Goal: Task Accomplishment & Management: Manage account settings

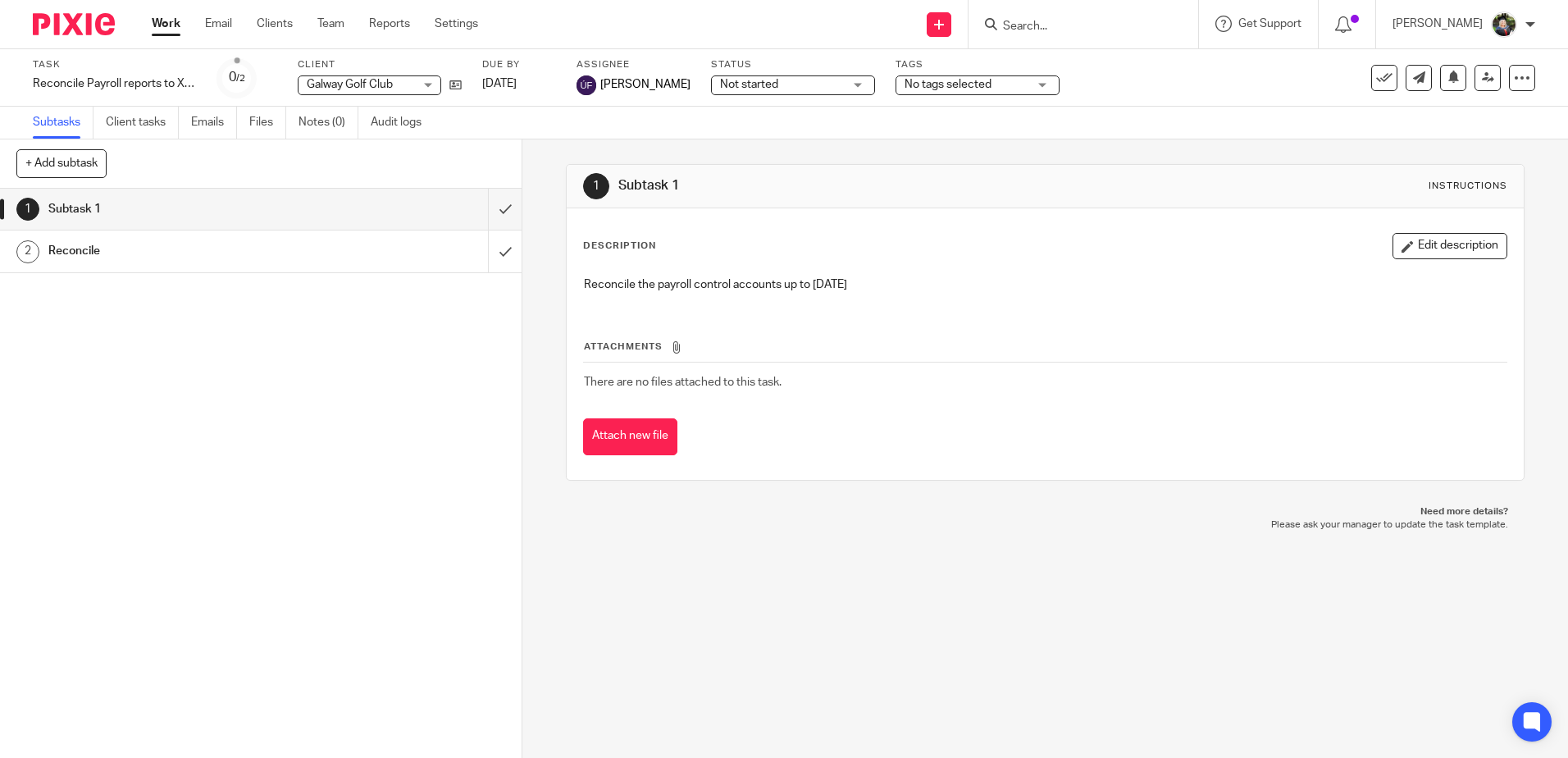
click at [1060, 28] on input "Search" at bounding box center [1076, 26] width 148 height 15
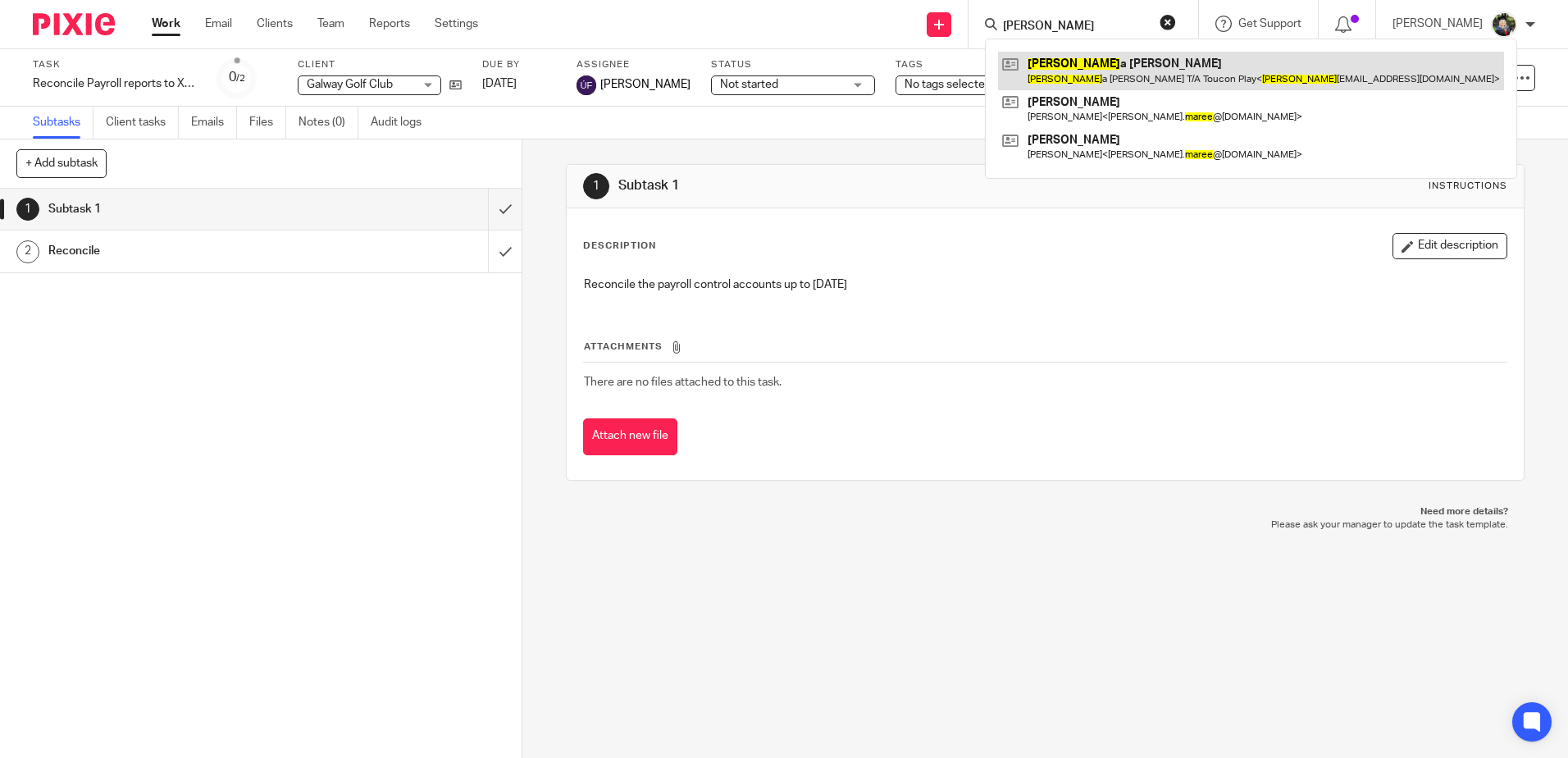
type input "mares"
click at [1103, 74] on link at bounding box center [1251, 70] width 506 height 38
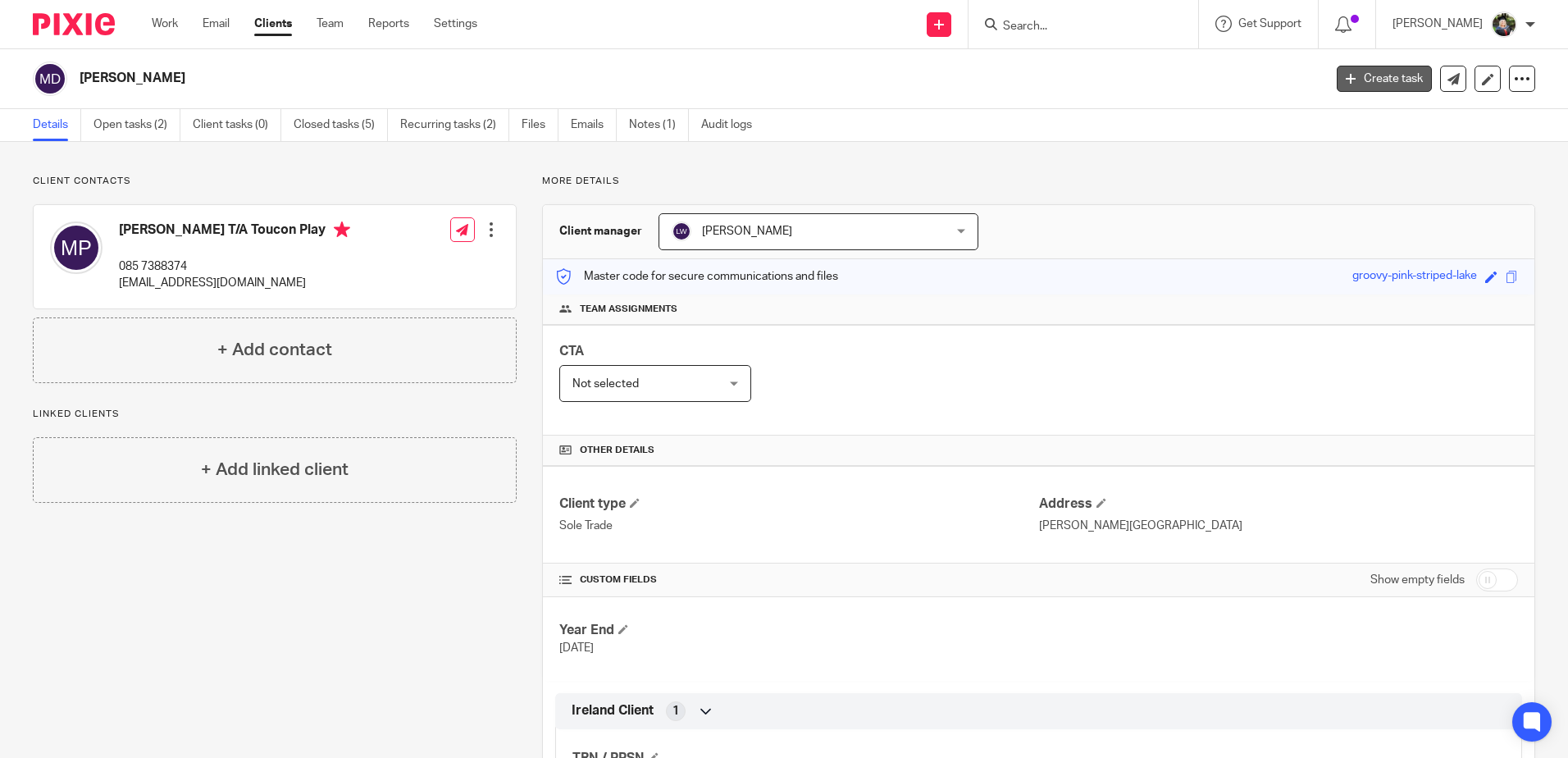
click at [1370, 81] on link "Create task" at bounding box center [1384, 78] width 95 height 26
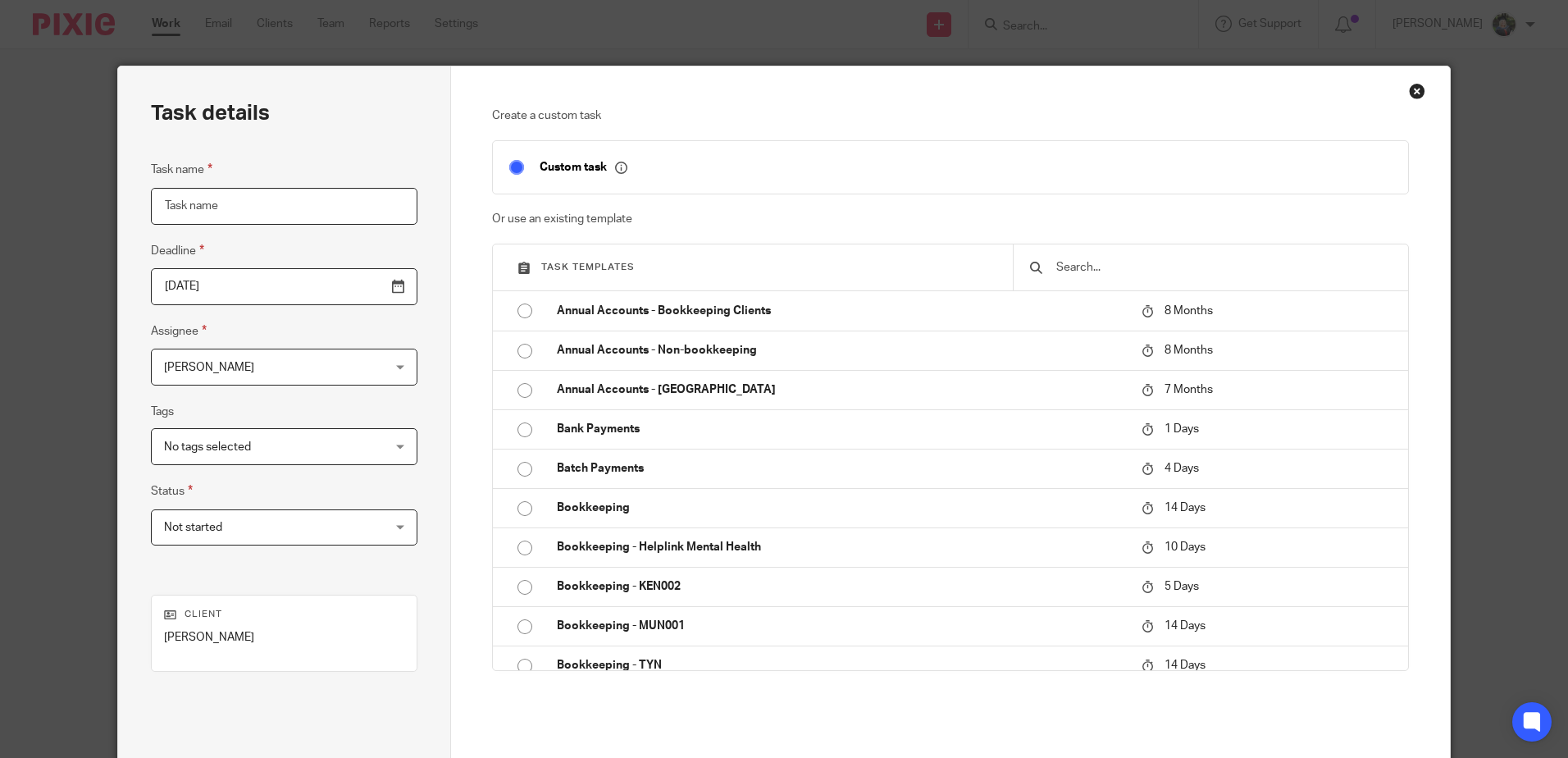
click at [282, 208] on input "Task name" at bounding box center [284, 206] width 267 height 37
type input "Add new employees for Sept"
click at [1409, 89] on div "Close this dialog window" at bounding box center [1417, 90] width 17 height 17
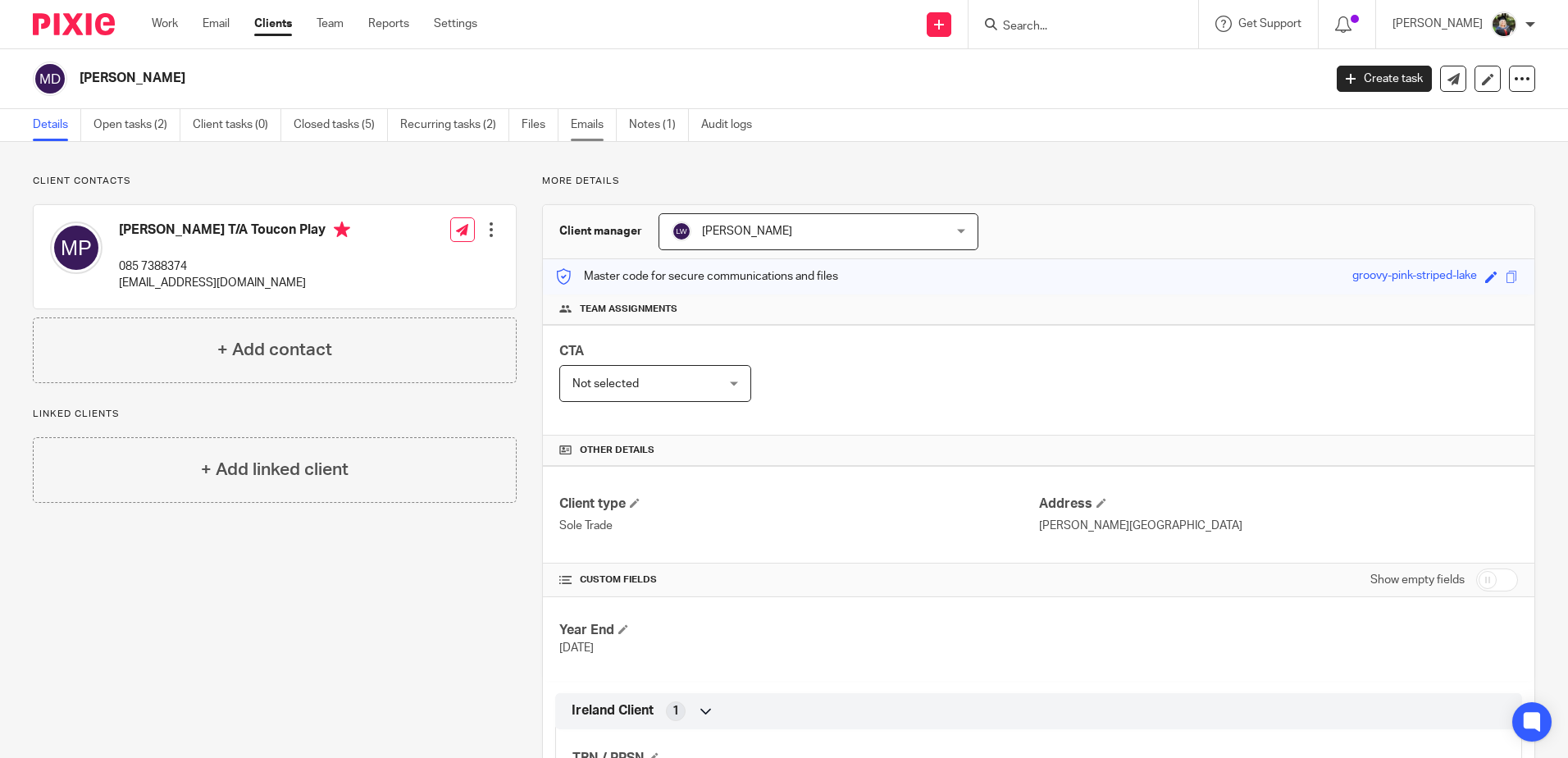
click at [602, 127] on link "Emails" at bounding box center [593, 125] width 46 height 32
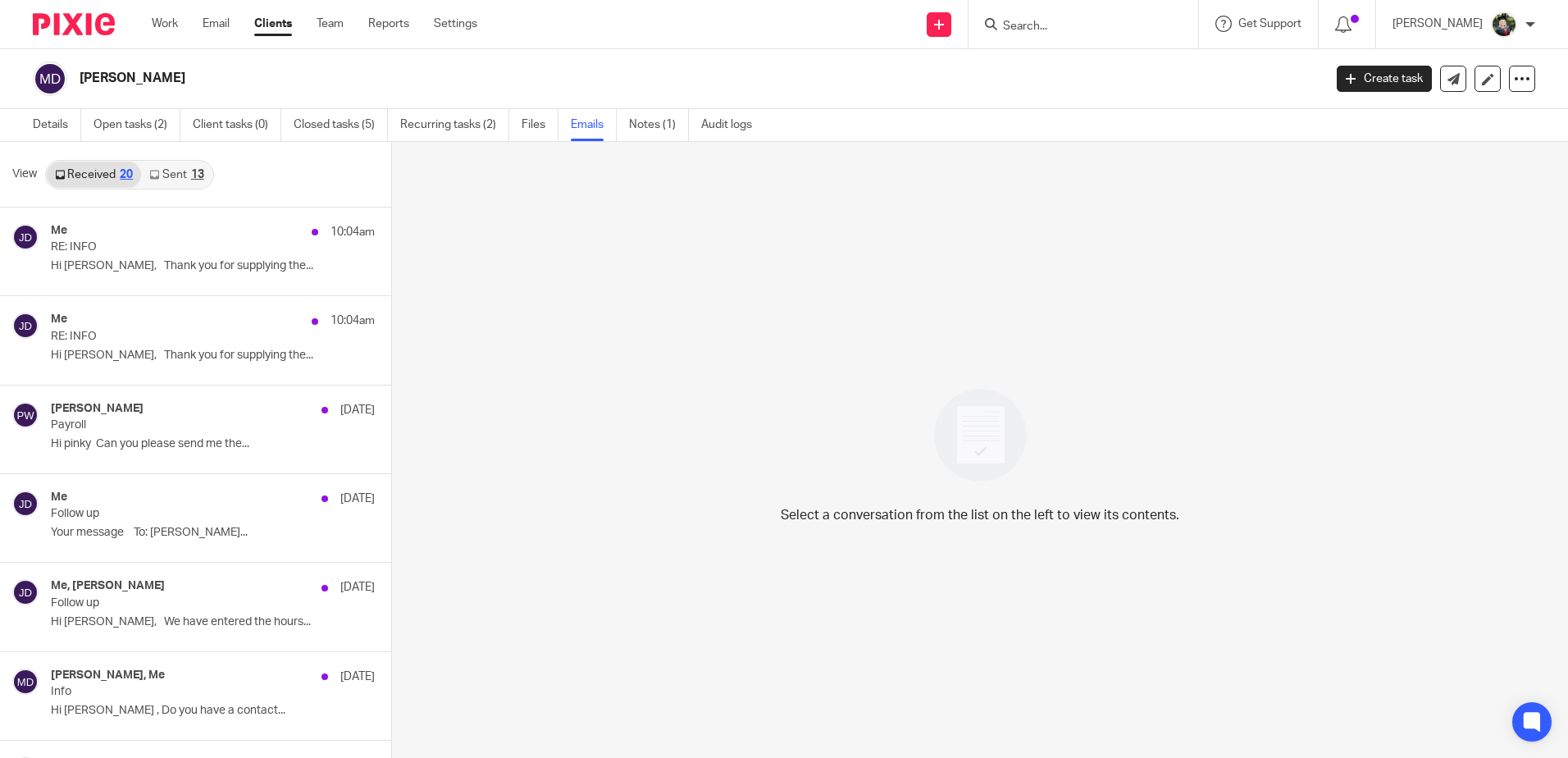
click at [189, 181] on link "Sent 13" at bounding box center [176, 174] width 70 height 26
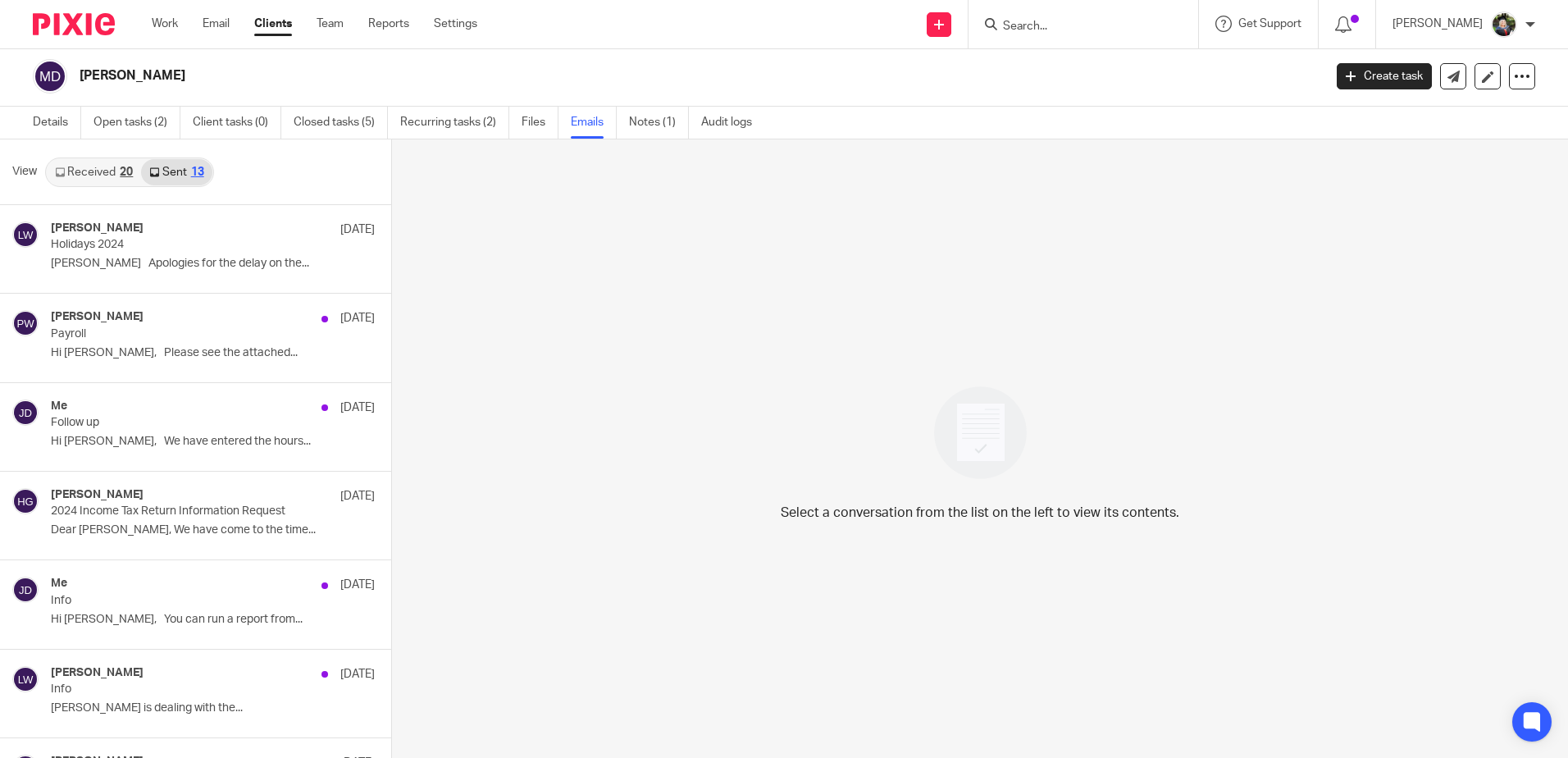
click at [189, 176] on link "Sent 13" at bounding box center [176, 171] width 70 height 26
click at [148, 247] on p "Holidays 2024" at bounding box center [161, 244] width 220 height 14
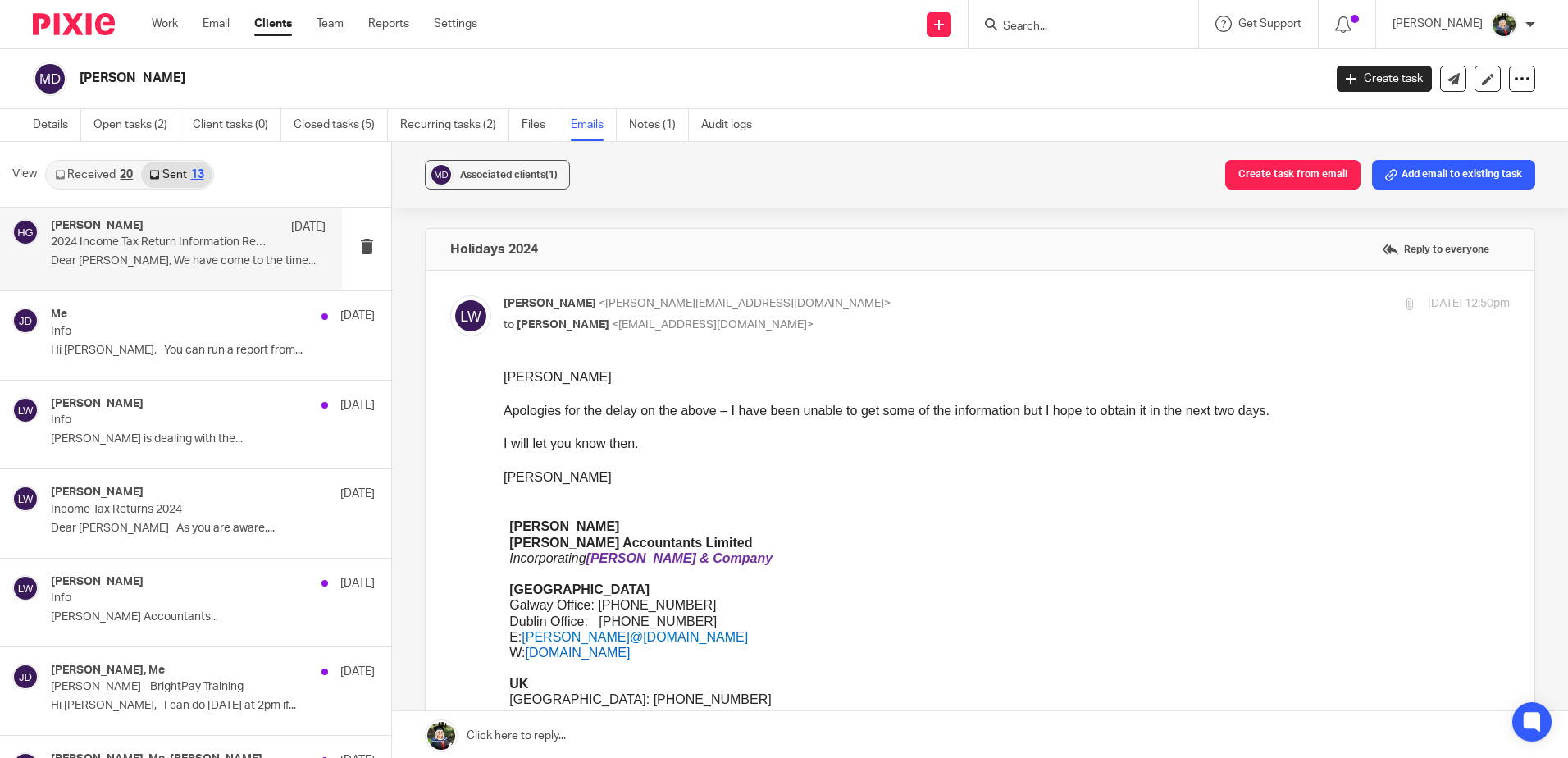
scroll to position [0, 0]
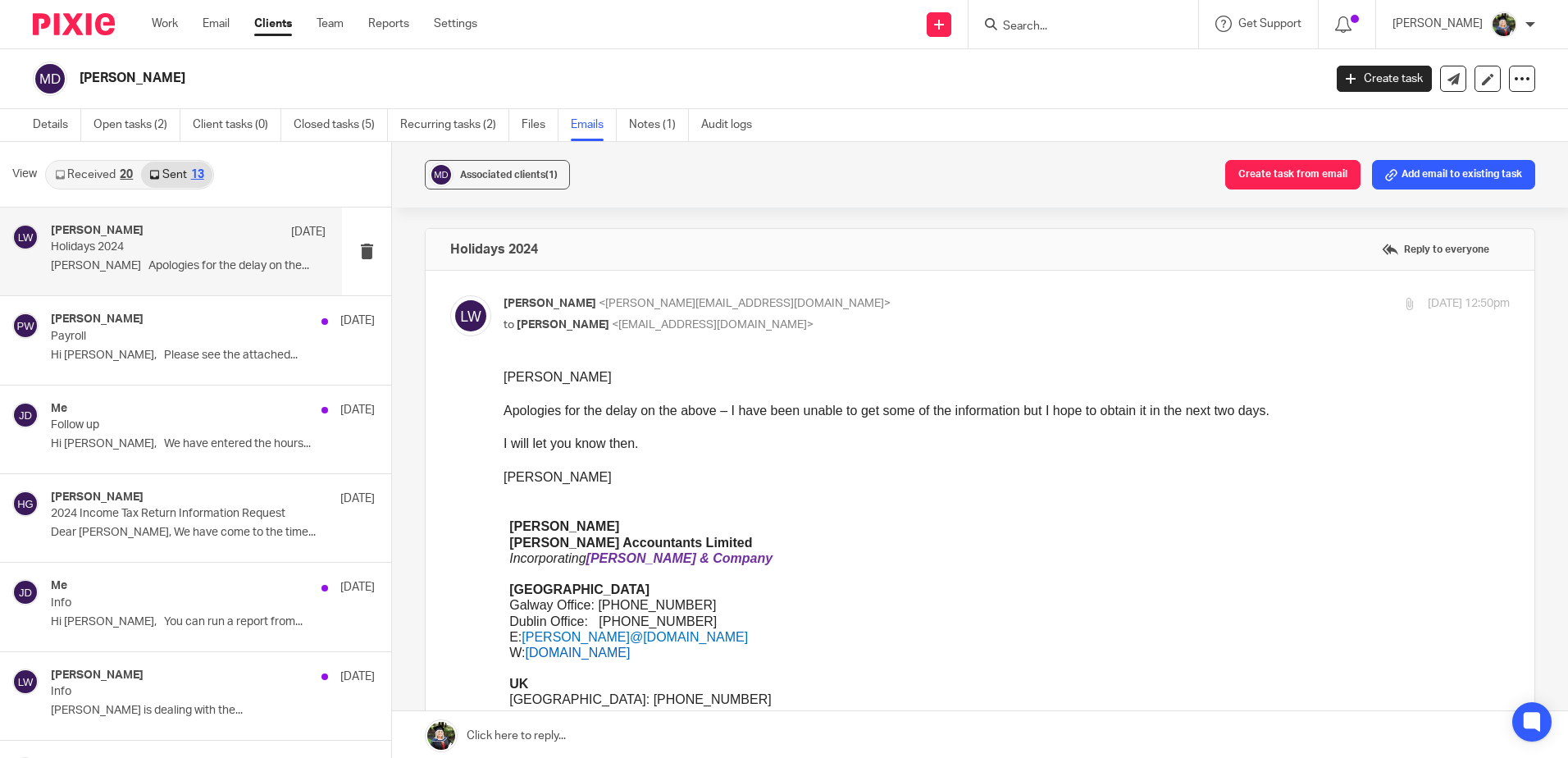
click at [91, 169] on link "Received 20" at bounding box center [93, 174] width 94 height 26
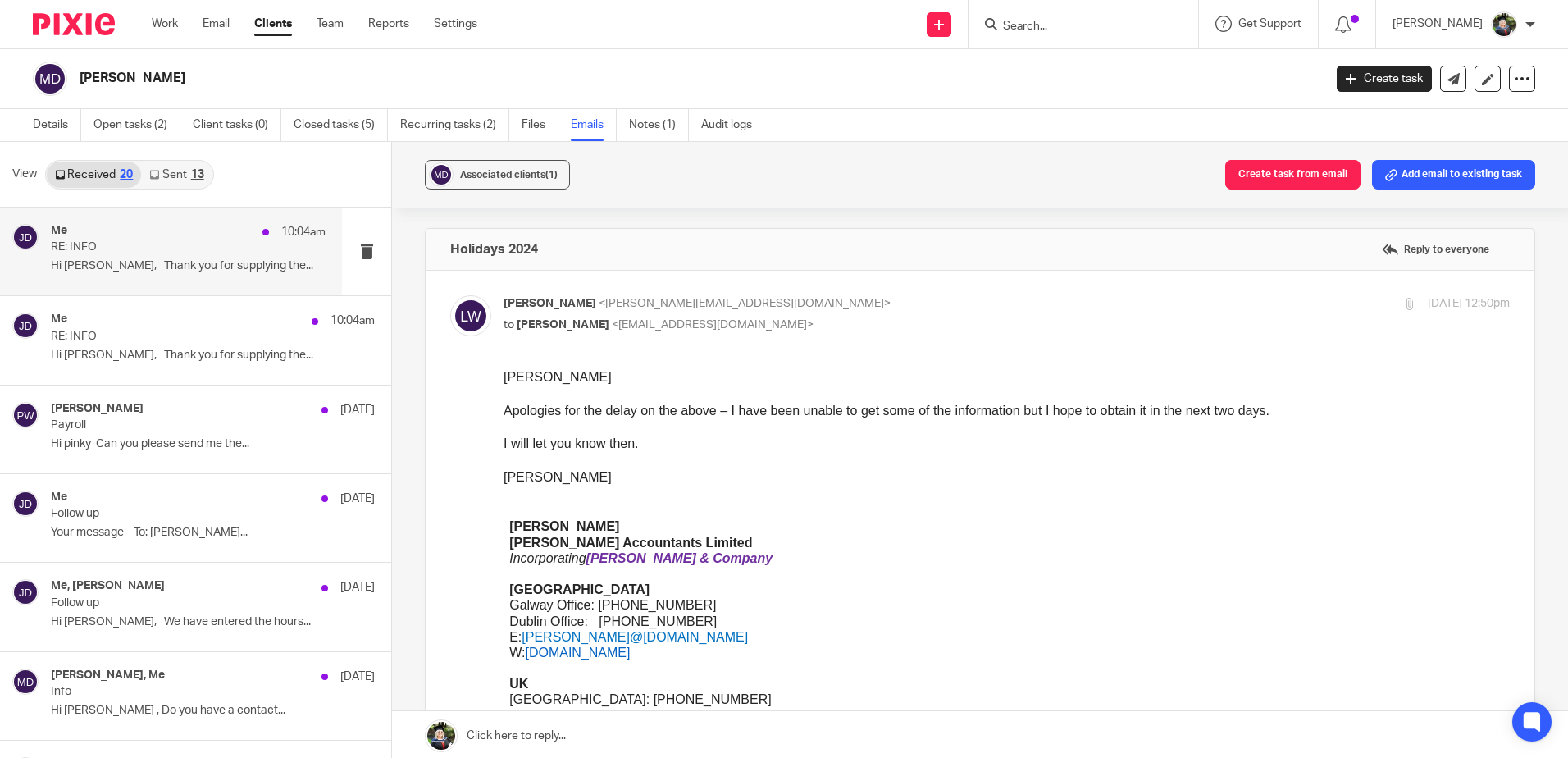
click at [187, 240] on p "RE: INFO" at bounding box center [161, 247] width 220 height 14
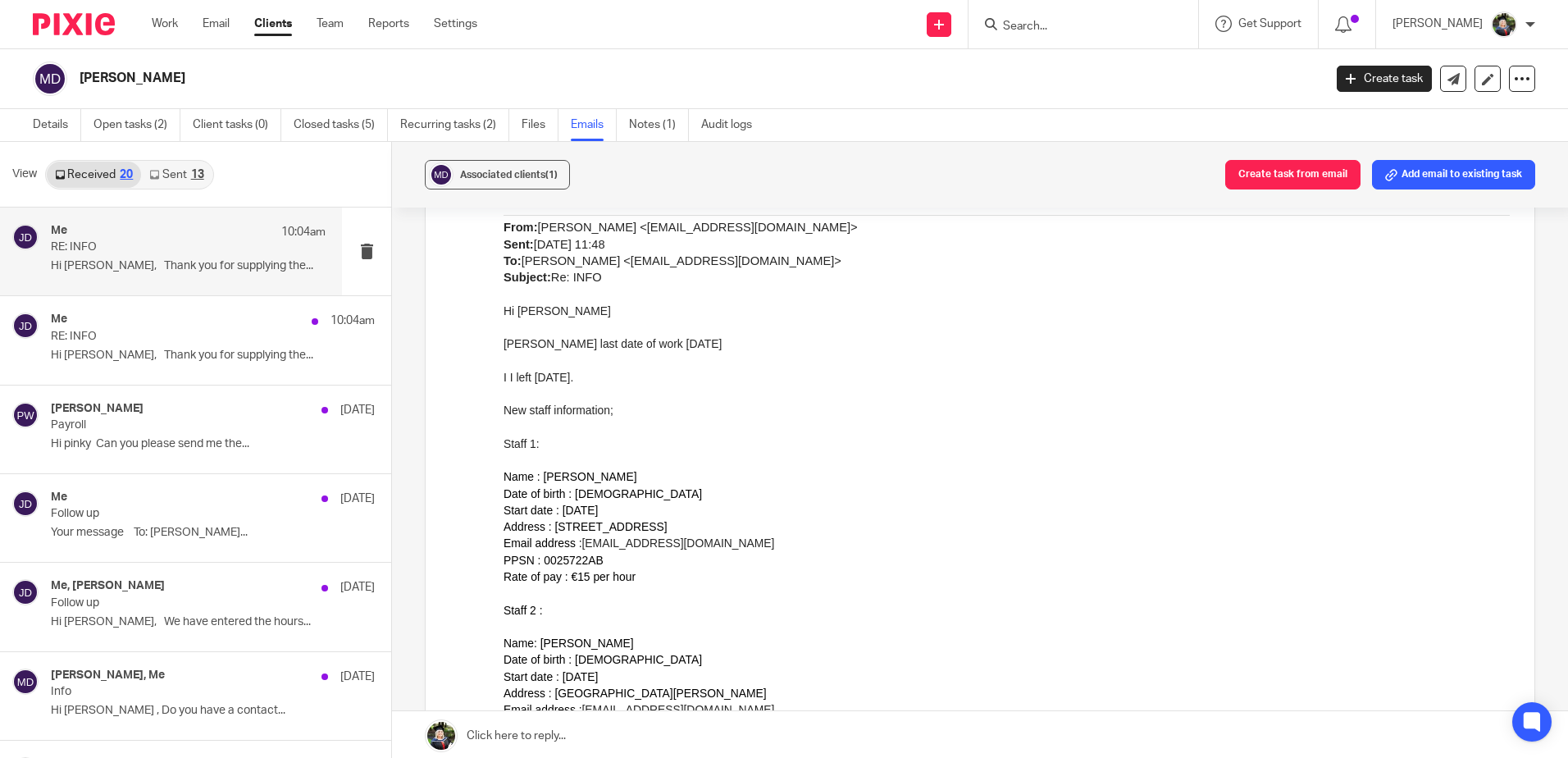
scroll to position [492, 0]
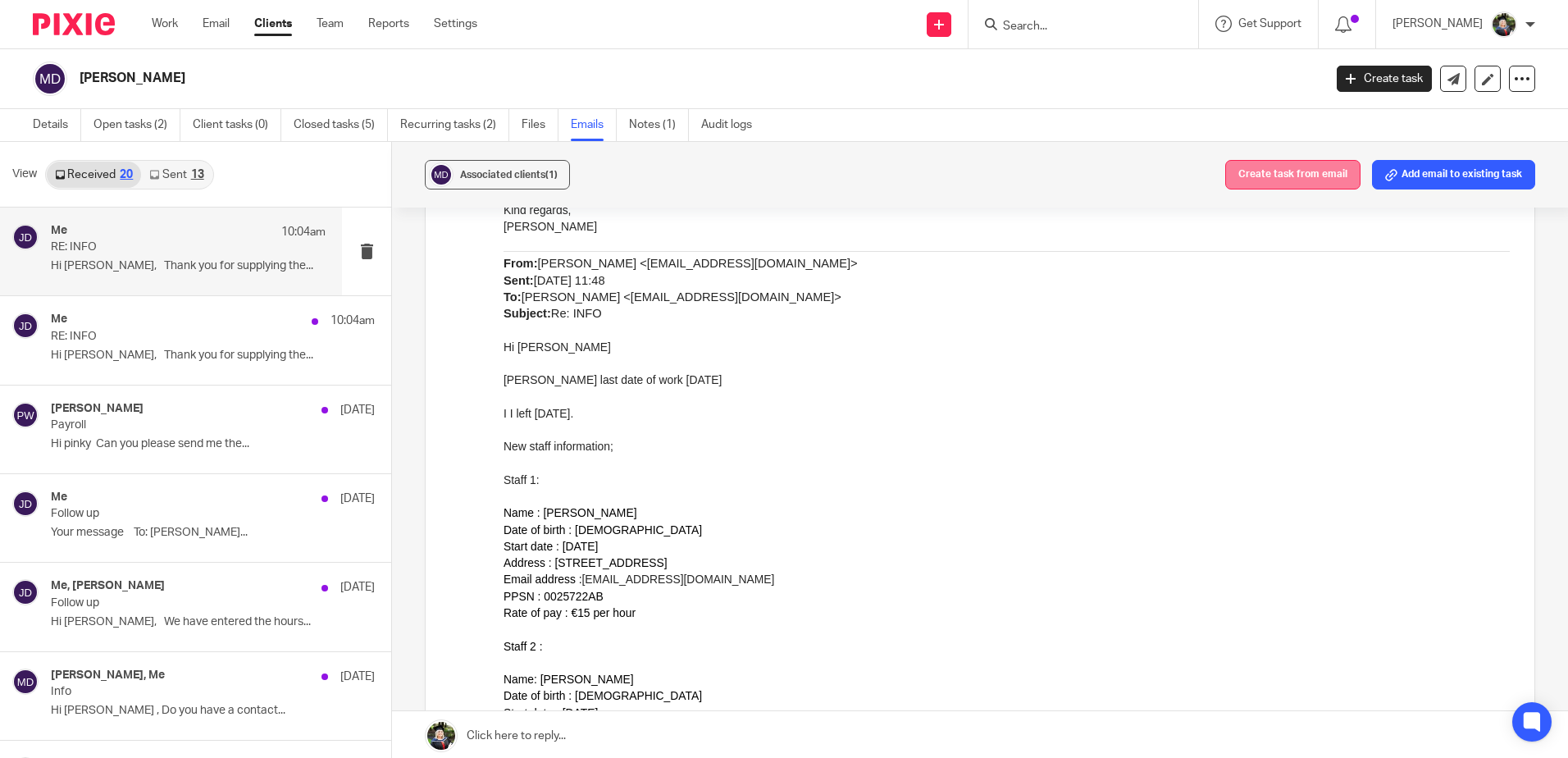
click at [1262, 168] on button "Create task from email" at bounding box center [1293, 174] width 135 height 29
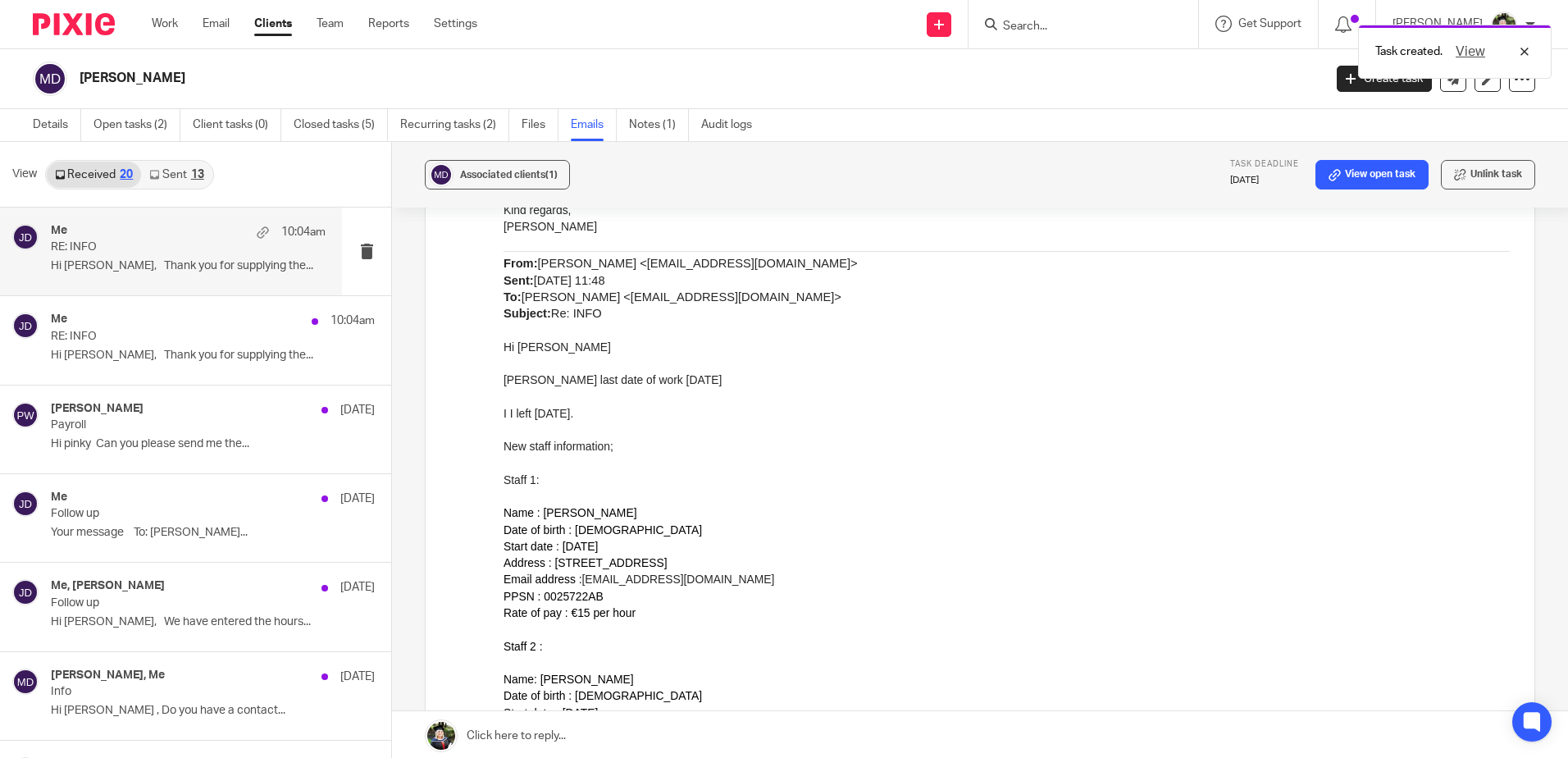
scroll to position [0, 0]
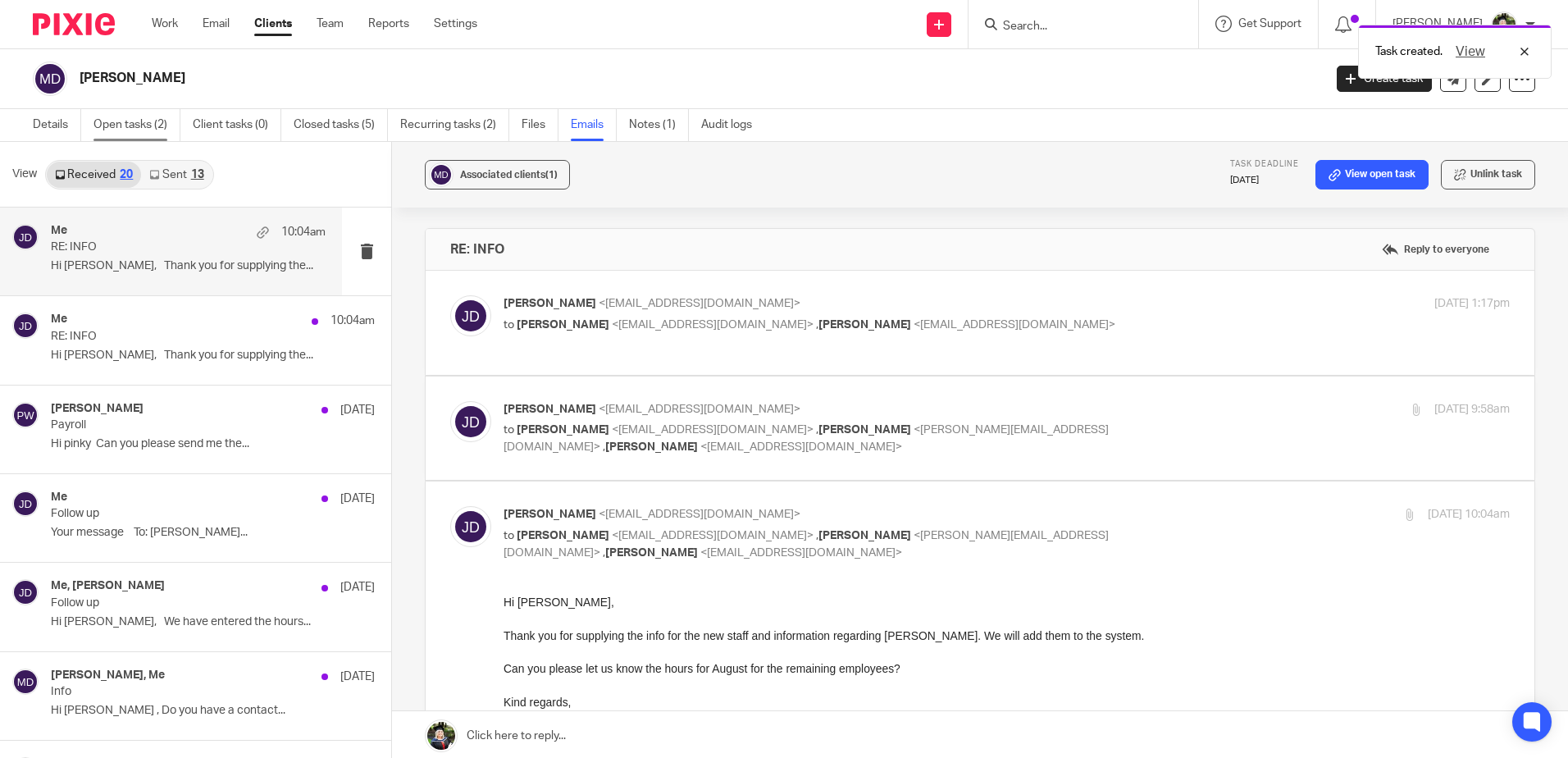
click at [128, 124] on link "Open tasks (2)" at bounding box center [136, 125] width 87 height 32
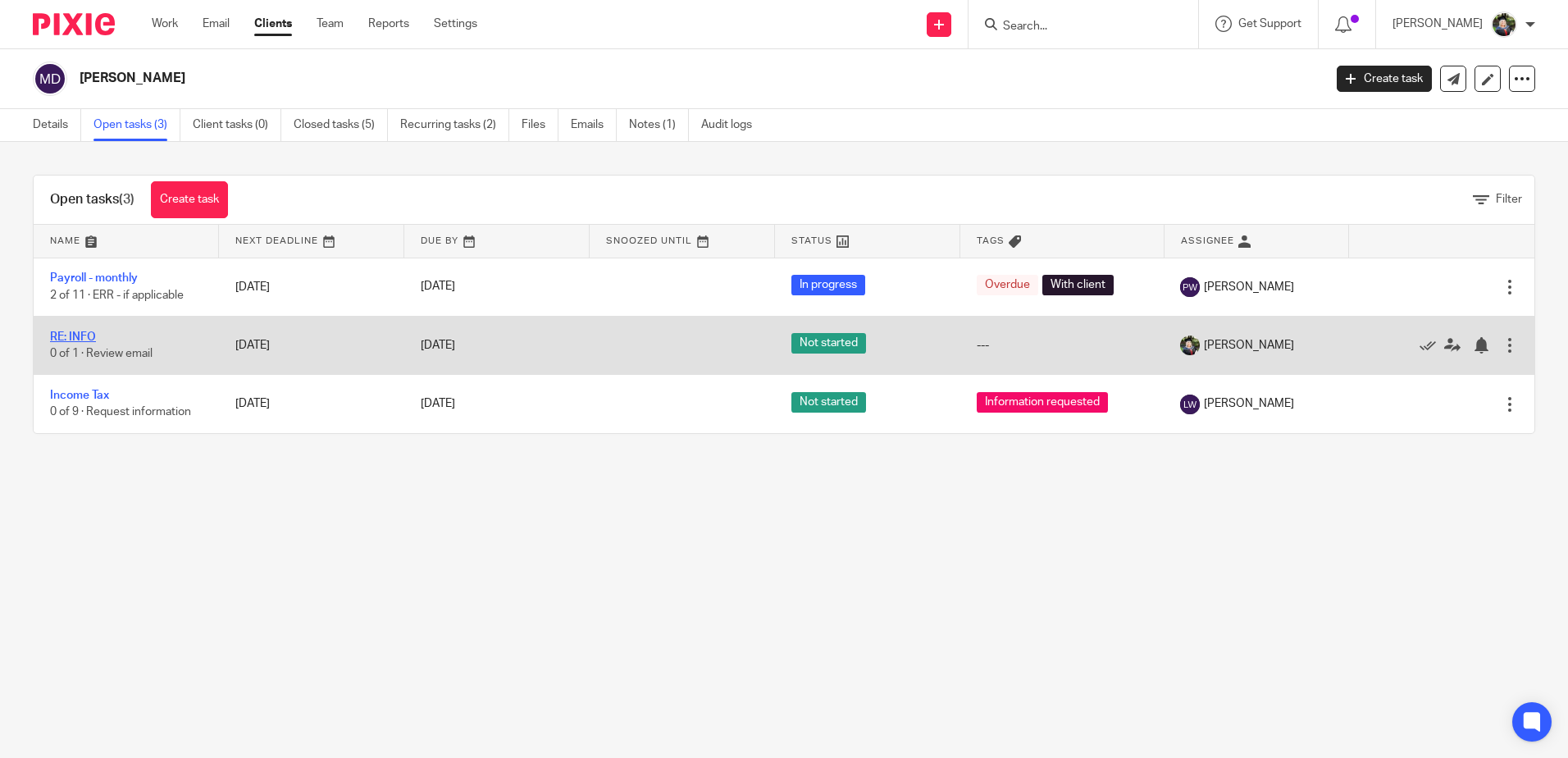
click at [83, 333] on link "RE: INFO" at bounding box center [72, 337] width 46 height 12
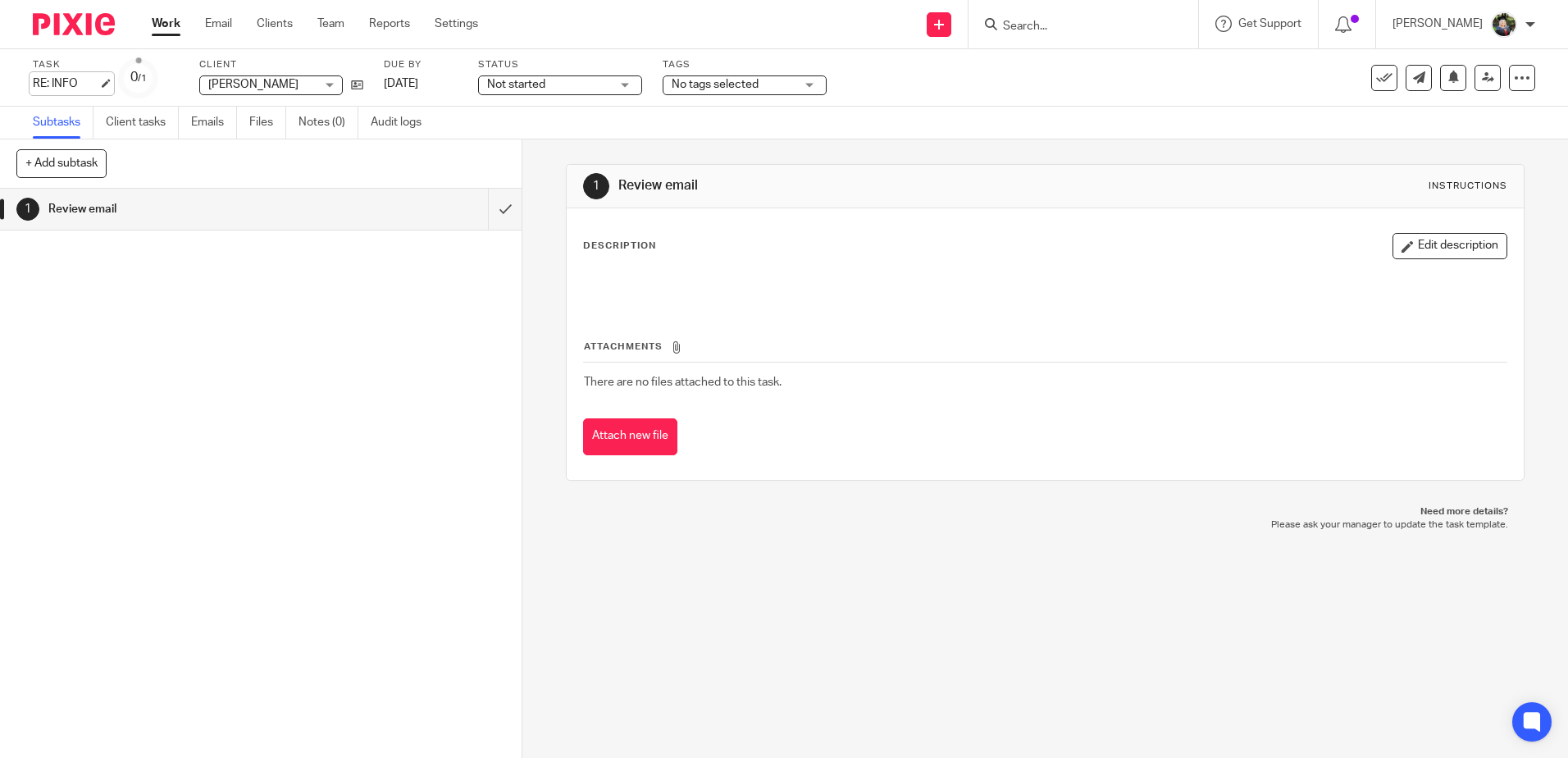
click at [65, 88] on div "RE: INFO Save RE: INFO" at bounding box center [65, 84] width 65 height 17
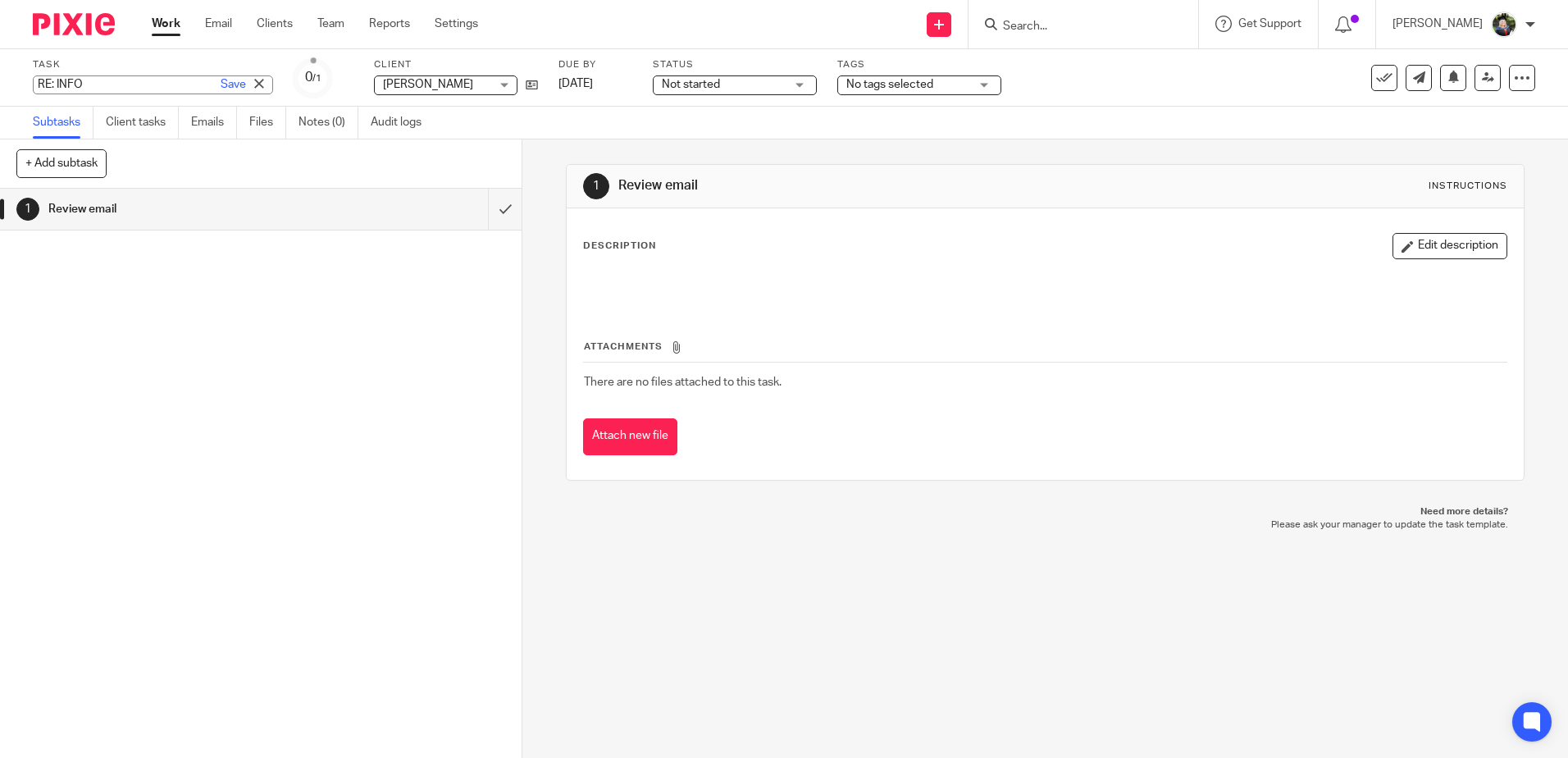
click at [96, 79] on input "RE: INFO" at bounding box center [153, 85] width 240 height 18
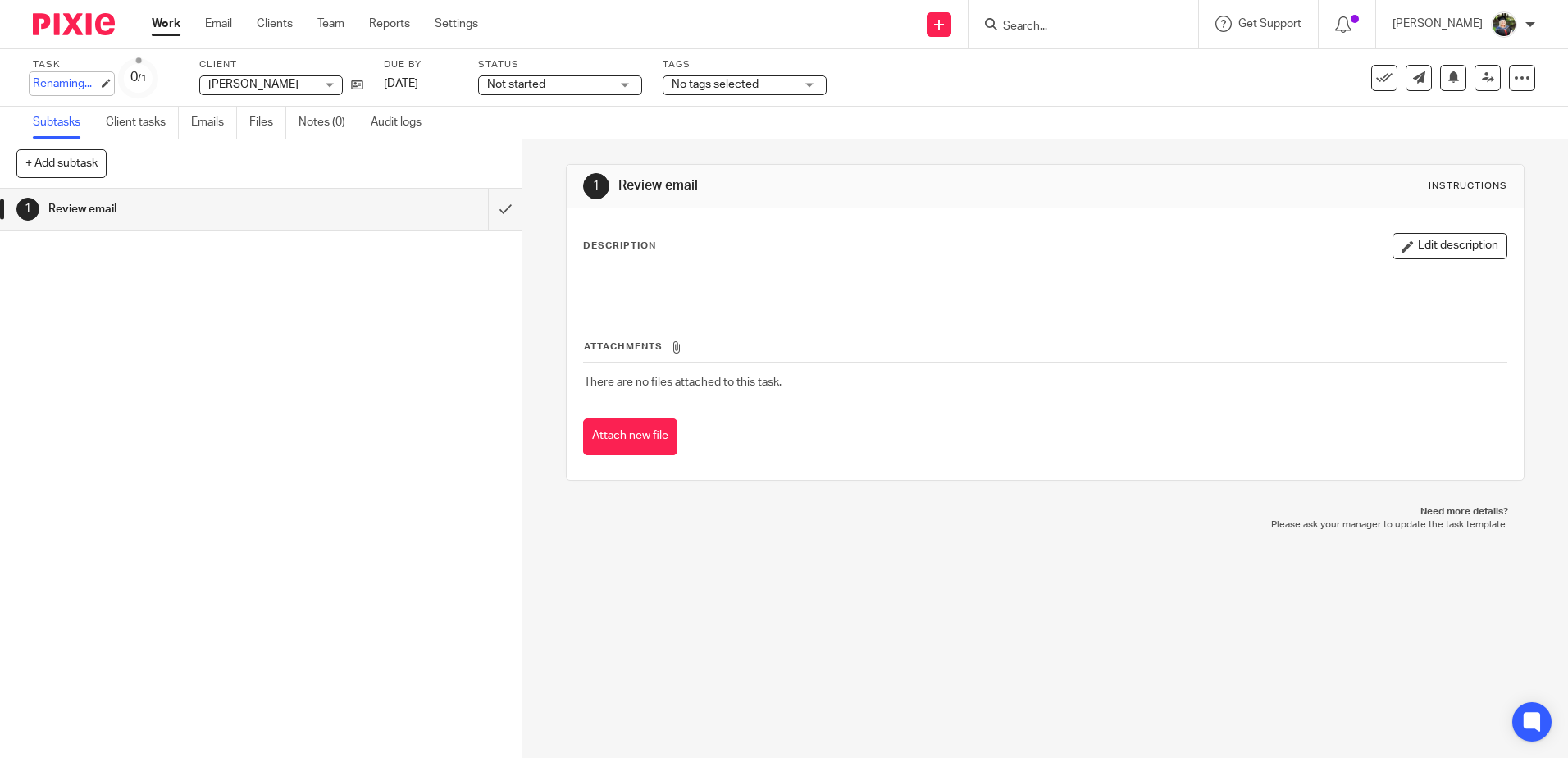
type input "Renaming..."
click at [98, 78] on div "Renaming... Save Renaming..." at bounding box center [65, 84] width 65 height 17
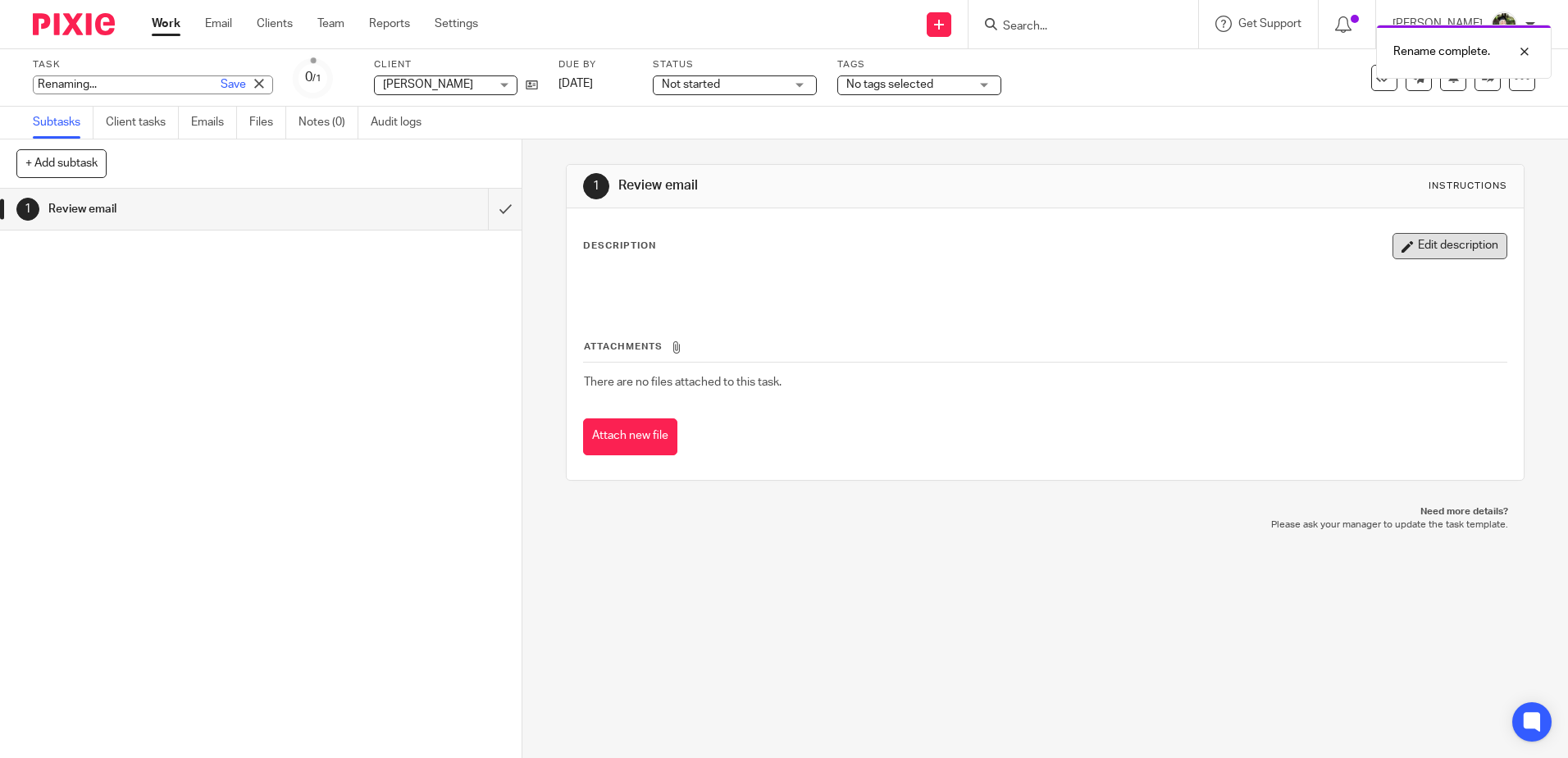
click at [1424, 240] on button "Edit description" at bounding box center [1450, 245] width 115 height 26
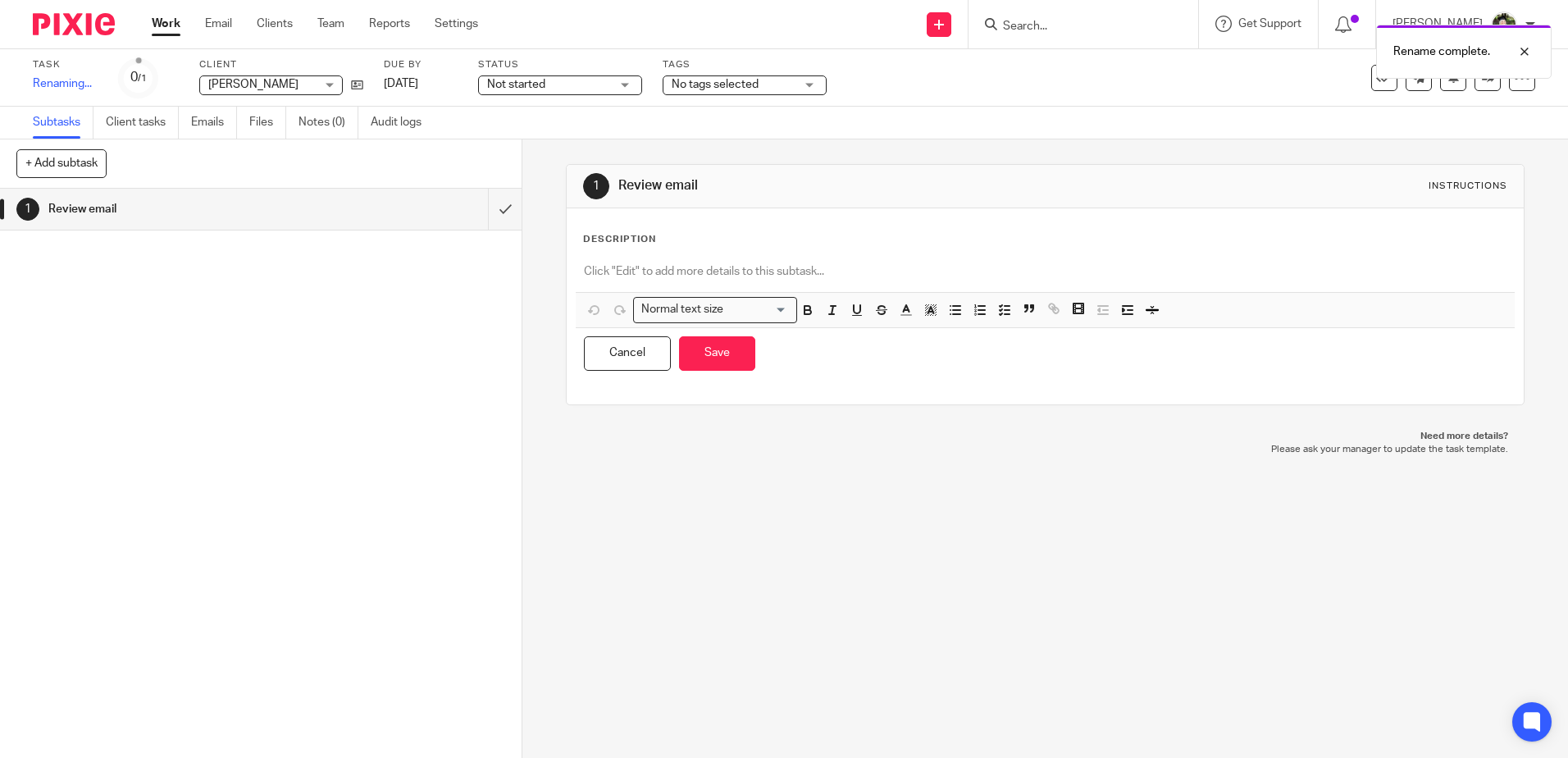
click at [710, 259] on div at bounding box center [1045, 273] width 938 height 37
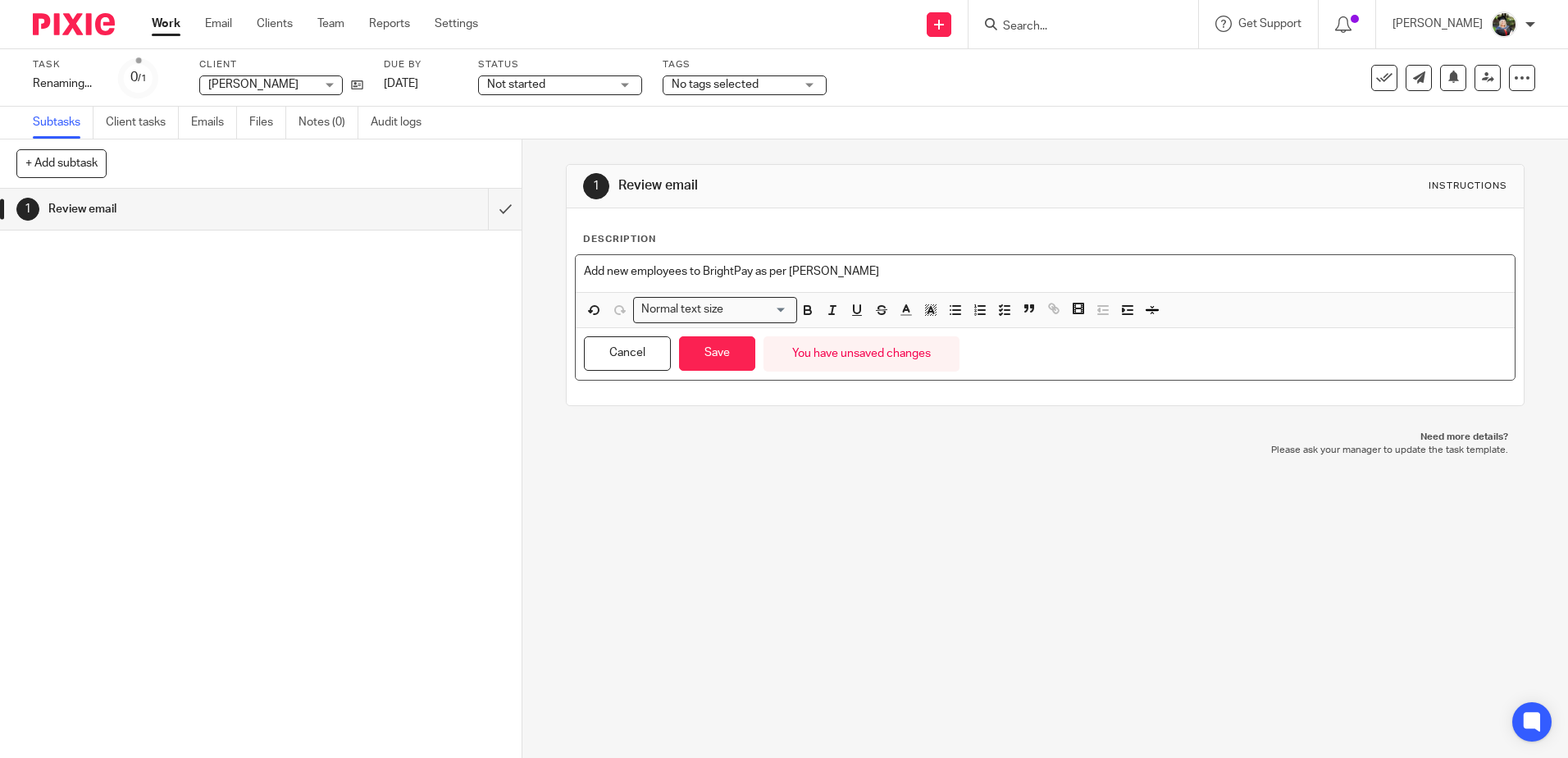
click at [848, 274] on p "Add new employees to BrightPay as per Maresa" at bounding box center [1044, 271] width 922 height 17
click at [729, 359] on button "Save" at bounding box center [717, 353] width 76 height 35
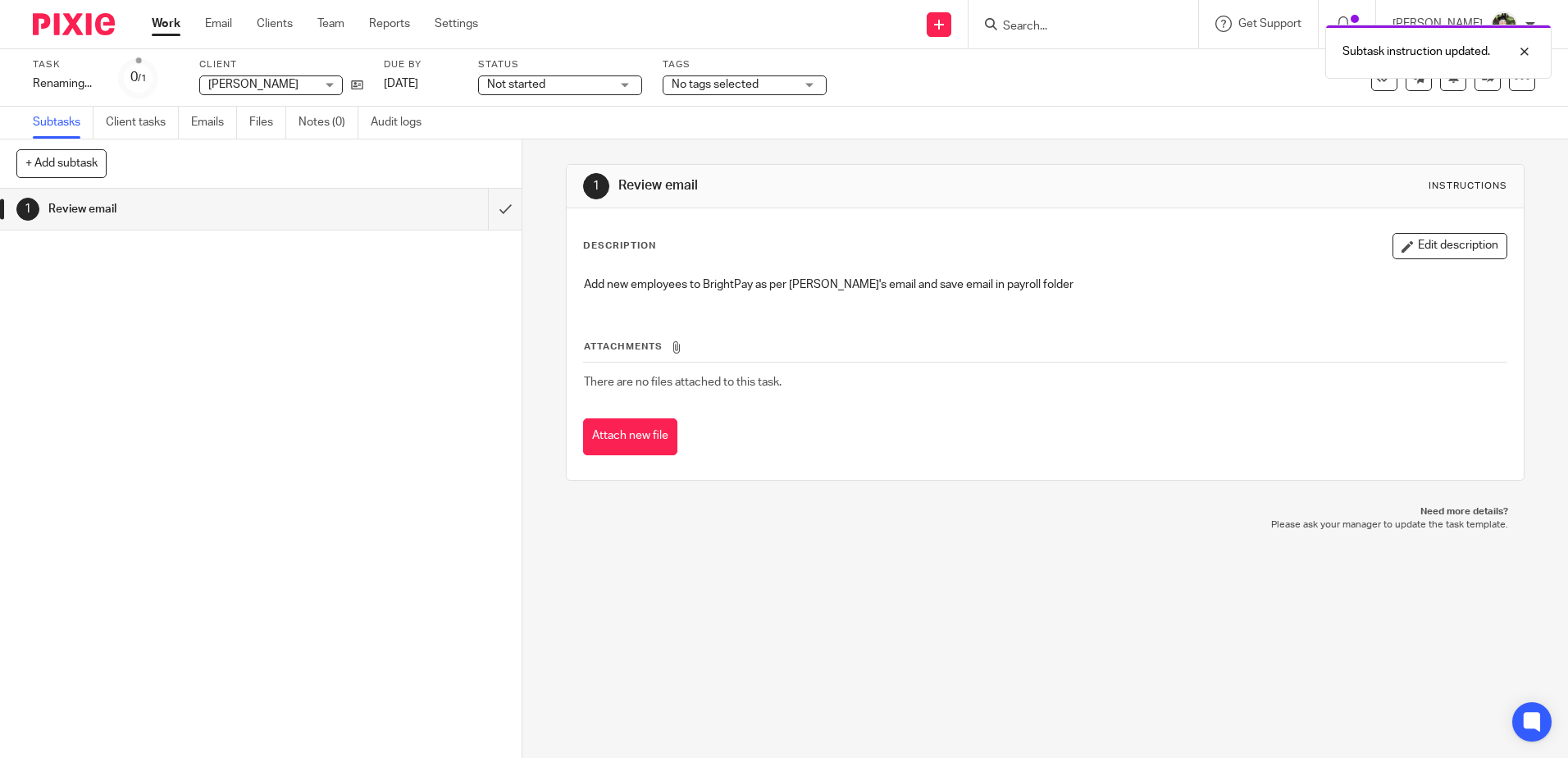
drag, startPoint x: 1045, startPoint y: 211, endPoint x: 1060, endPoint y: 222, distance: 18.6
click at [1046, 211] on div "Description Edit description Add new employees to BrightPay as per Maresa's ema…" at bounding box center [1044, 343] width 956 height 271
click at [120, 221] on h1 "Review email" at bounding box center [190, 208] width 282 height 24
click at [213, 118] on link "Emails" at bounding box center [213, 123] width 46 height 32
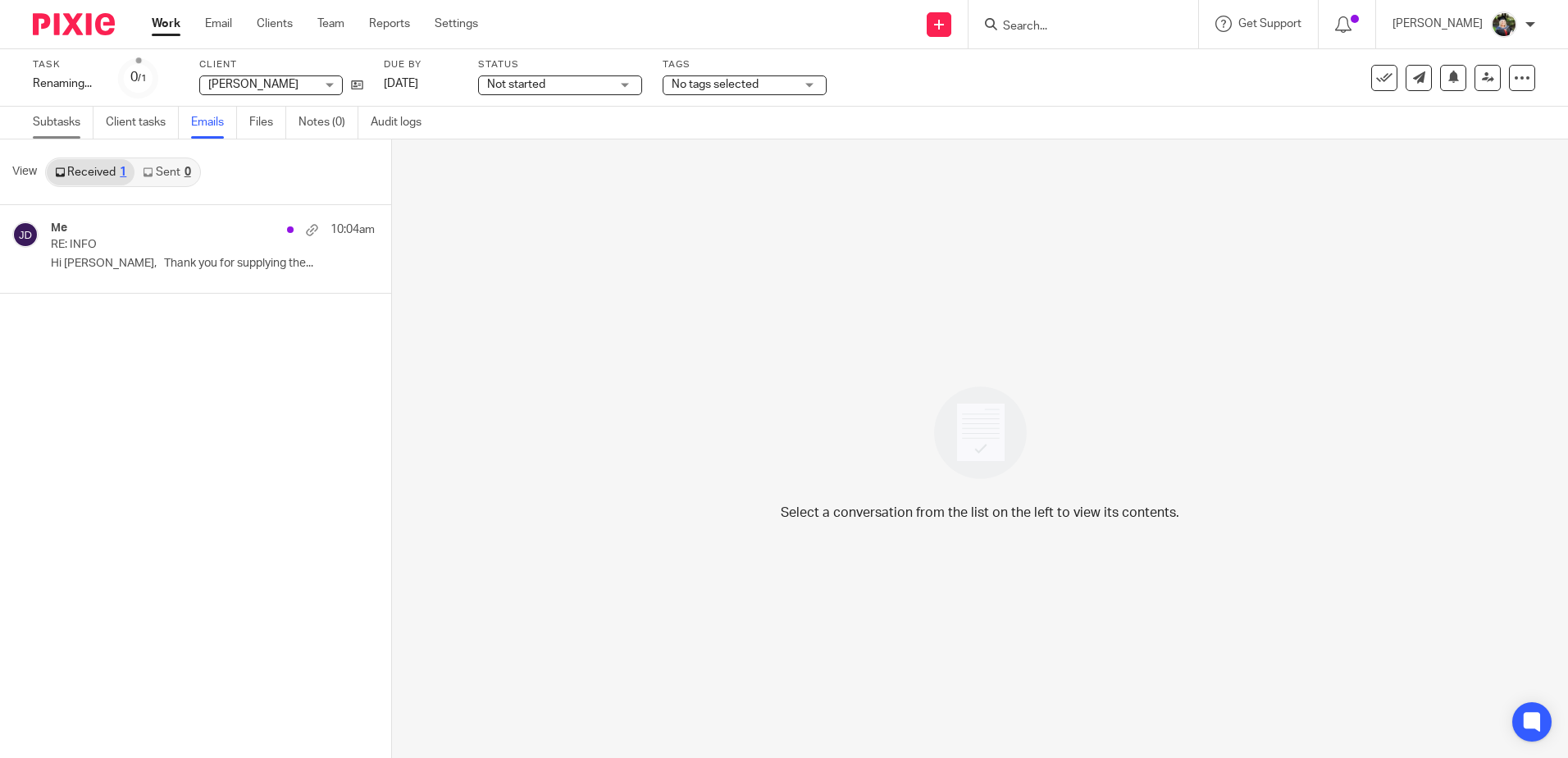
click at [82, 129] on link "Subtasks" at bounding box center [63, 123] width 60 height 32
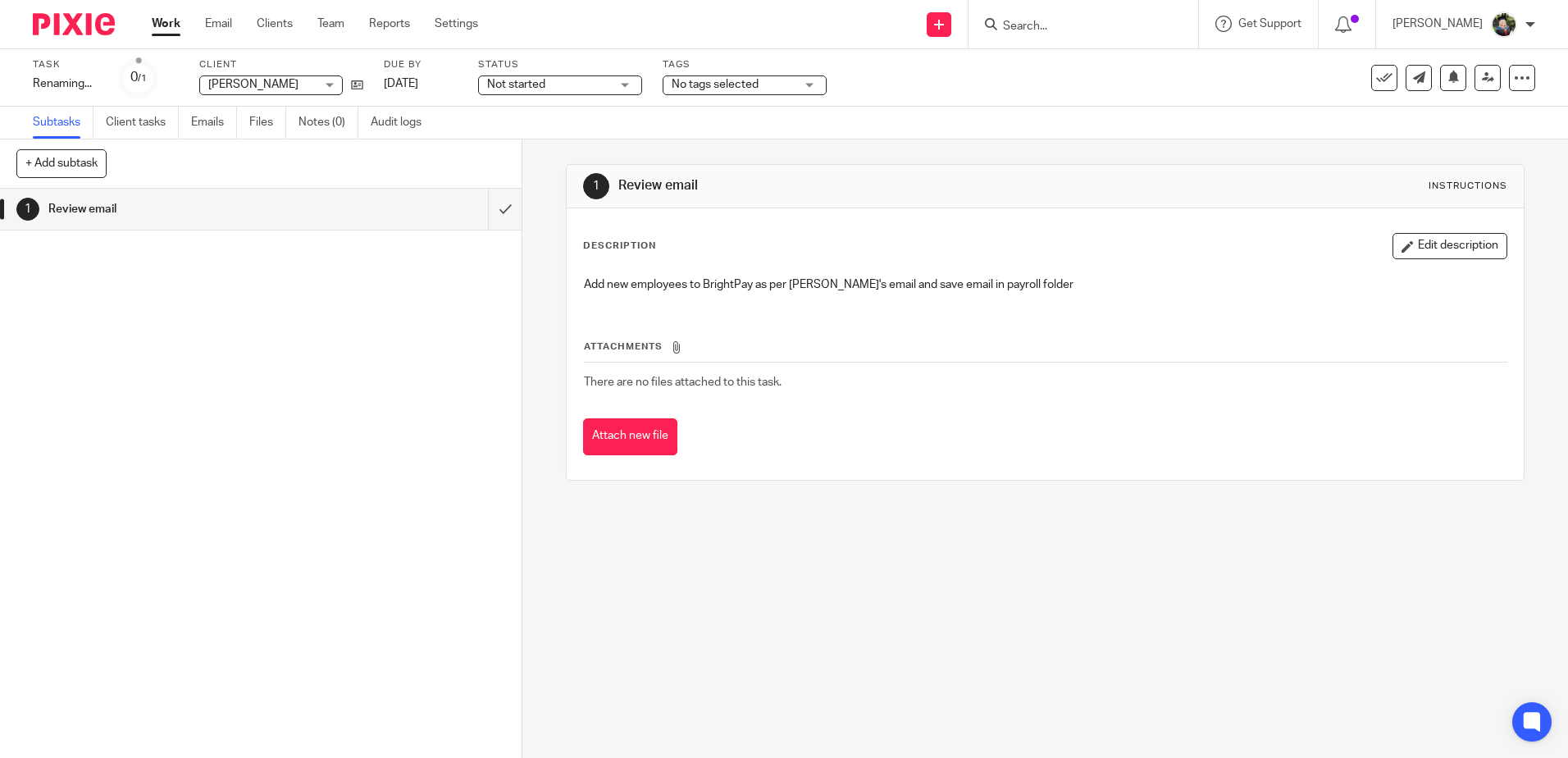
drag, startPoint x: 1430, startPoint y: 250, endPoint x: 1401, endPoint y: 257, distance: 29.8
click at [1428, 250] on button "Edit description" at bounding box center [1450, 245] width 115 height 26
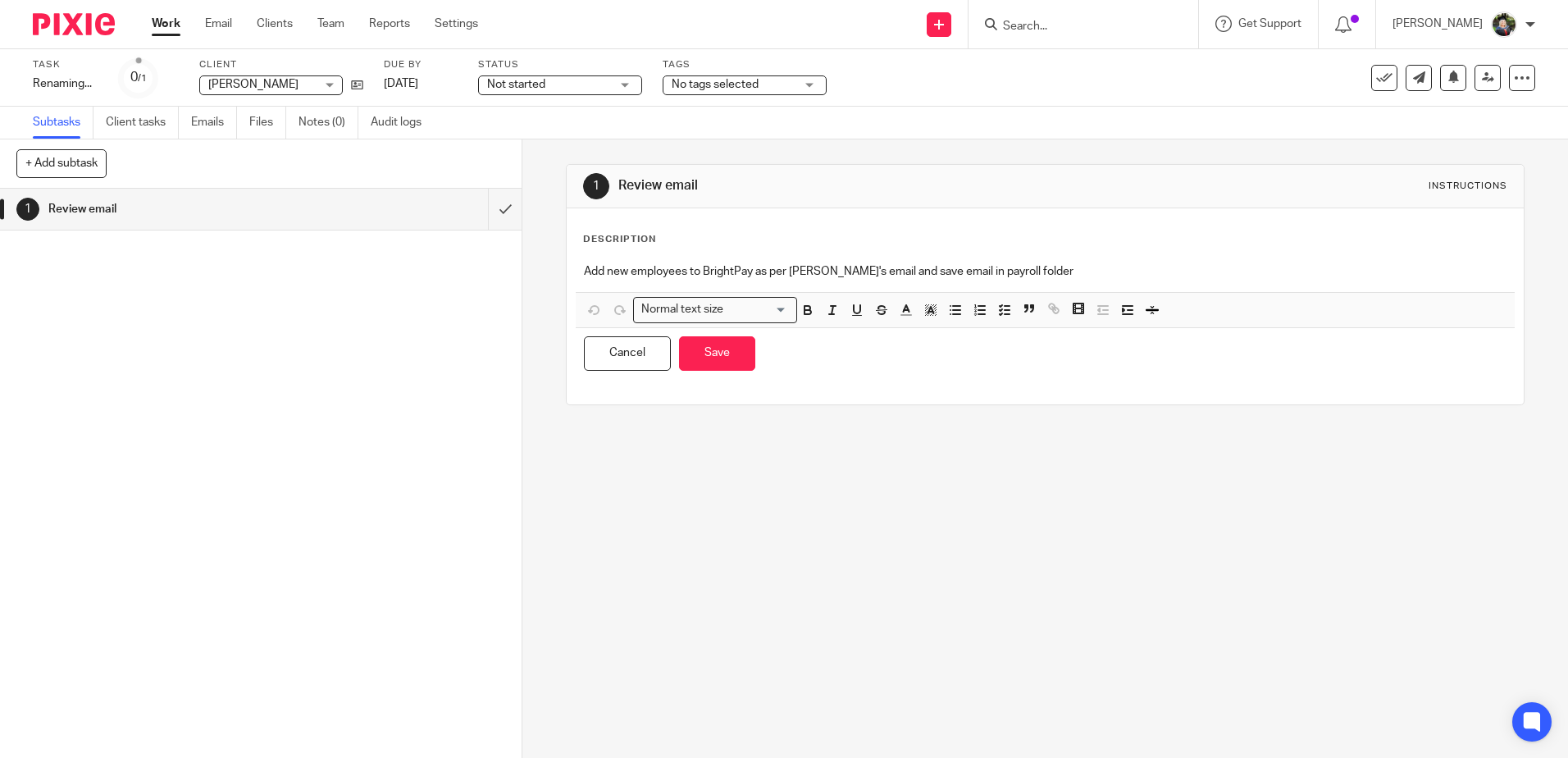
click at [1089, 262] on div "Add new employees to BrightPay as per [PERSON_NAME]'s email and save email in p…" at bounding box center [1045, 273] width 938 height 37
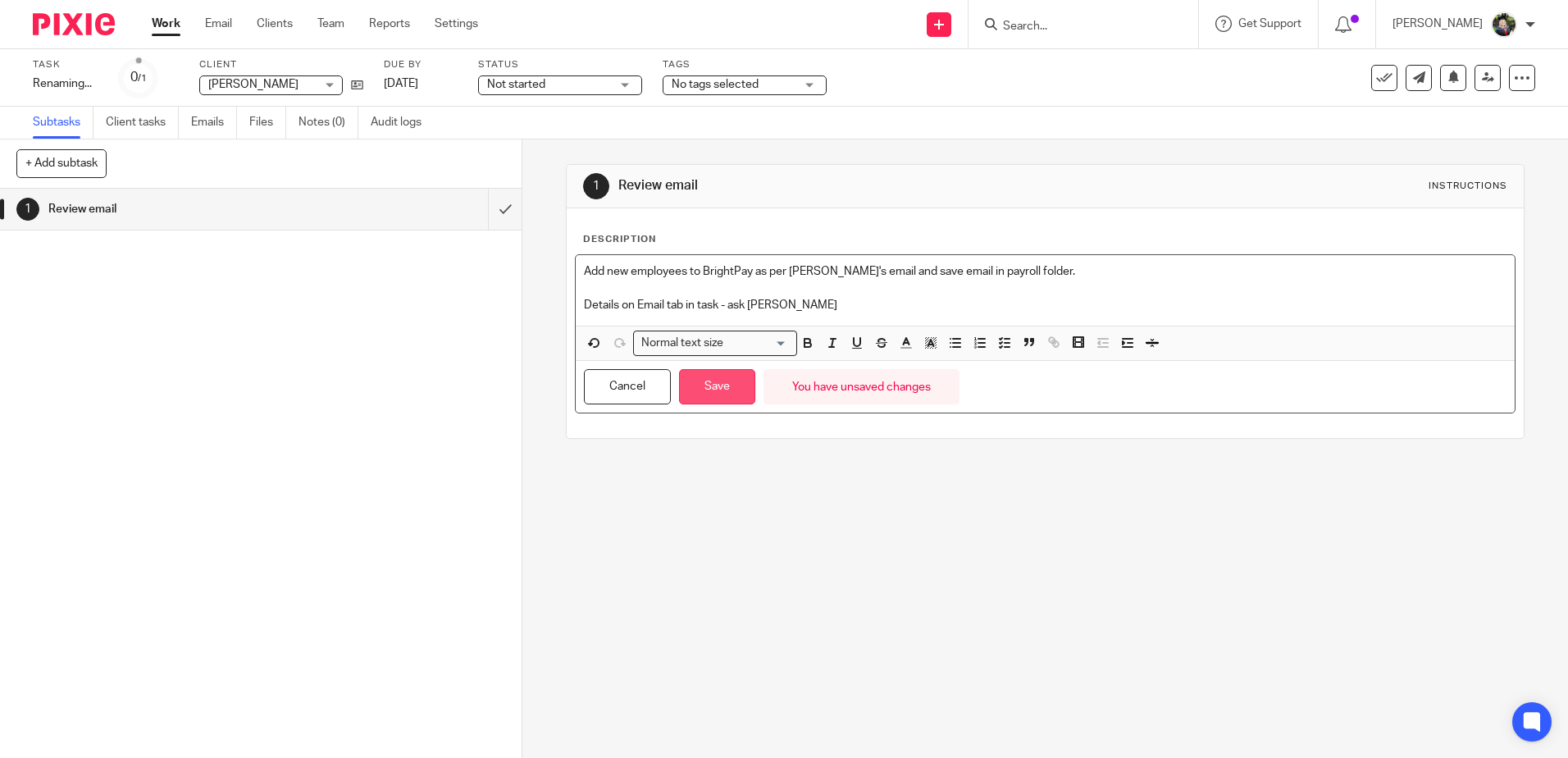
drag, startPoint x: 695, startPoint y: 393, endPoint x: 733, endPoint y: 407, distance: 40.5
click at [696, 393] on button "Save" at bounding box center [717, 386] width 76 height 35
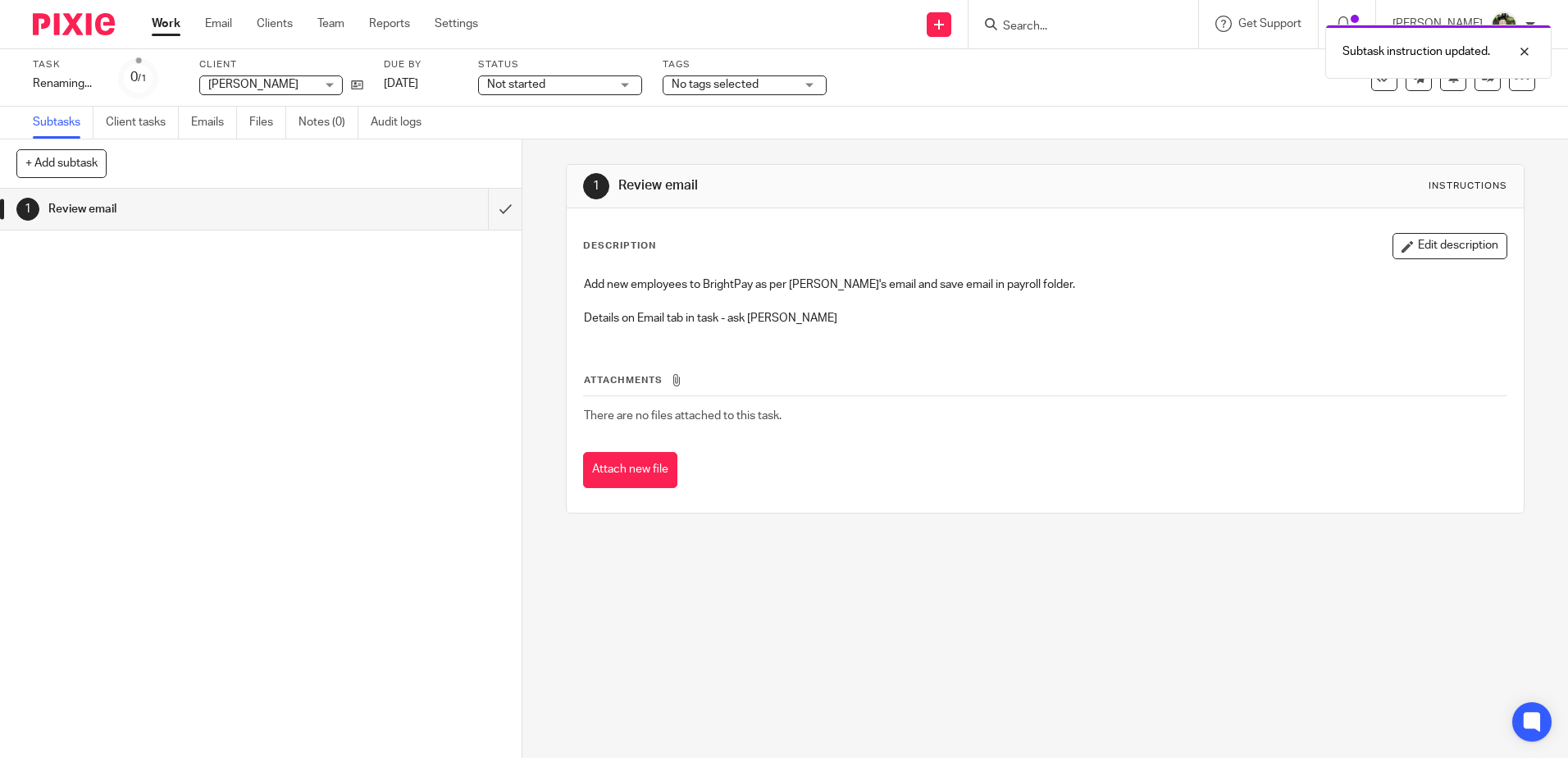
click at [629, 81] on div "Not started Not started" at bounding box center [560, 86] width 164 height 19
drag, startPoint x: 826, startPoint y: 133, endPoint x: 1056, endPoint y: 123, distance: 230.2
click at [832, 132] on div "Subtasks Client tasks Emails Files Notes (0) Audit logs" at bounding box center [784, 124] width 1568 height 33
drag, startPoint x: 407, startPoint y: 81, endPoint x: 446, endPoint y: 122, distance: 56.6
click at [407, 81] on link "[DATE]" at bounding box center [420, 85] width 74 height 18
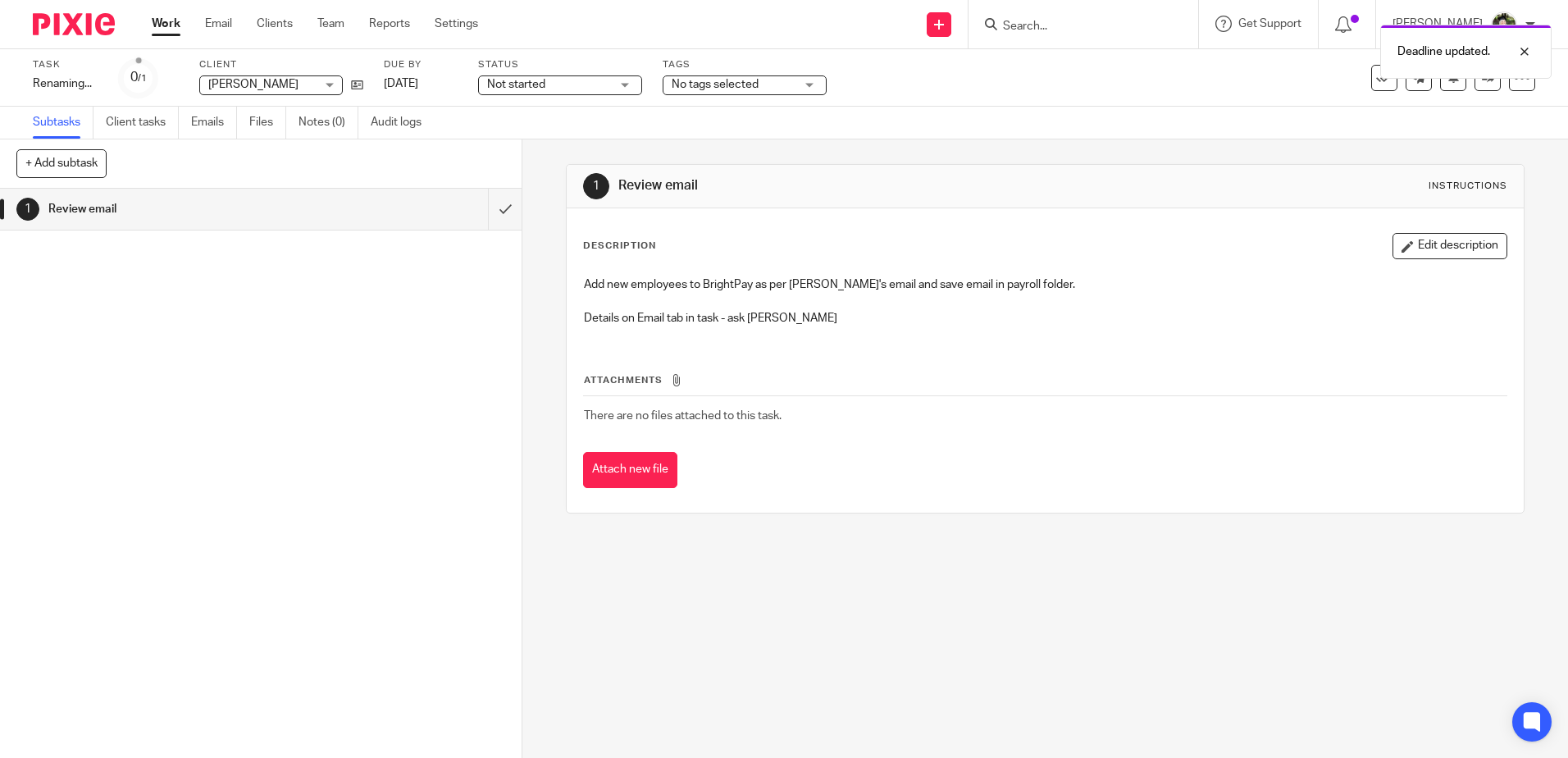
click at [918, 175] on div "1 Review email Instructions" at bounding box center [1044, 186] width 924 height 26
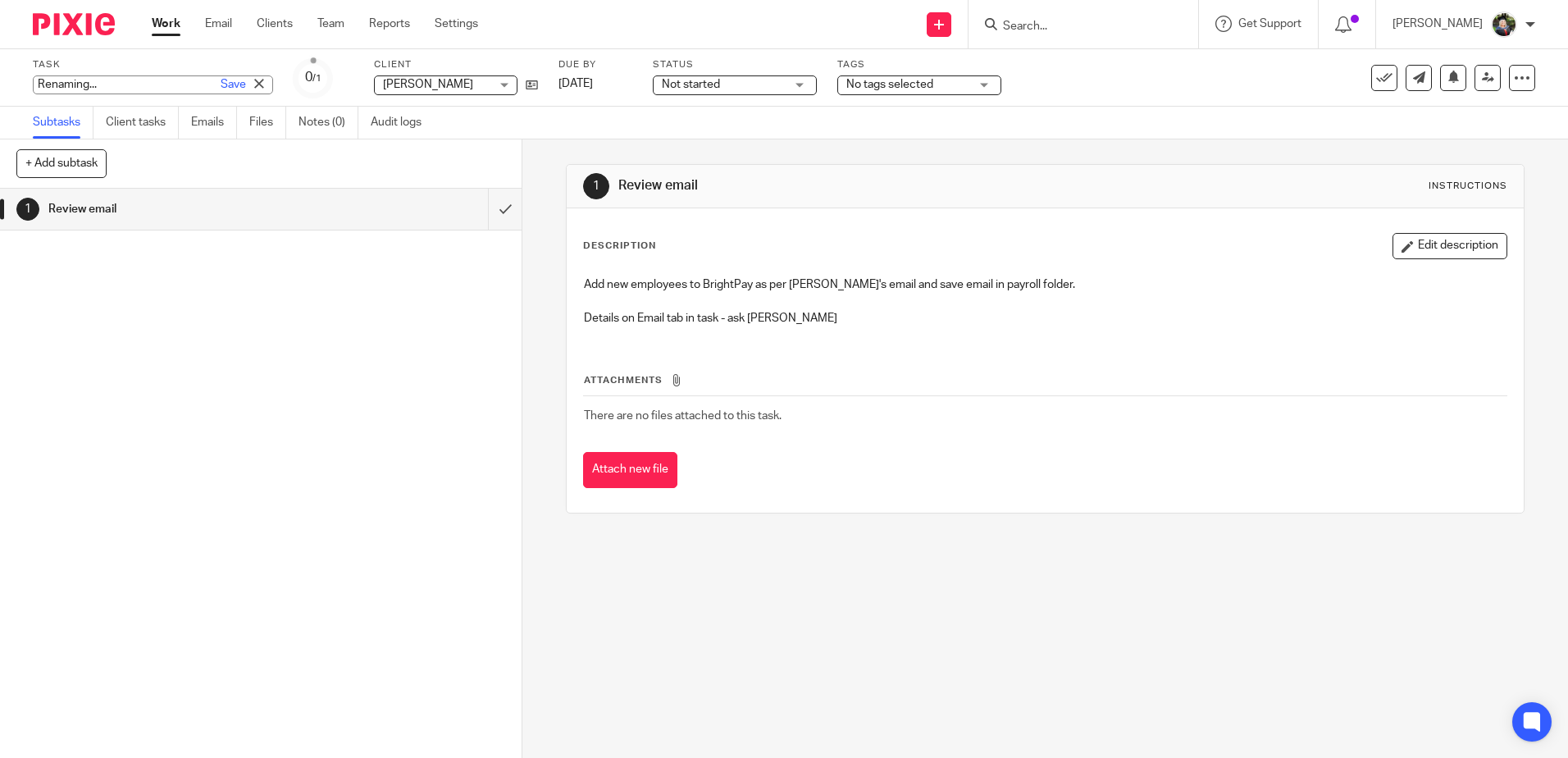
click at [72, 78] on div "Renaming... Save Renaming..." at bounding box center [153, 85] width 240 height 18
click at [138, 83] on input "Renaming..." at bounding box center [153, 85] width 240 height 18
click at [221, 83] on link "Save" at bounding box center [234, 84] width 25 height 17
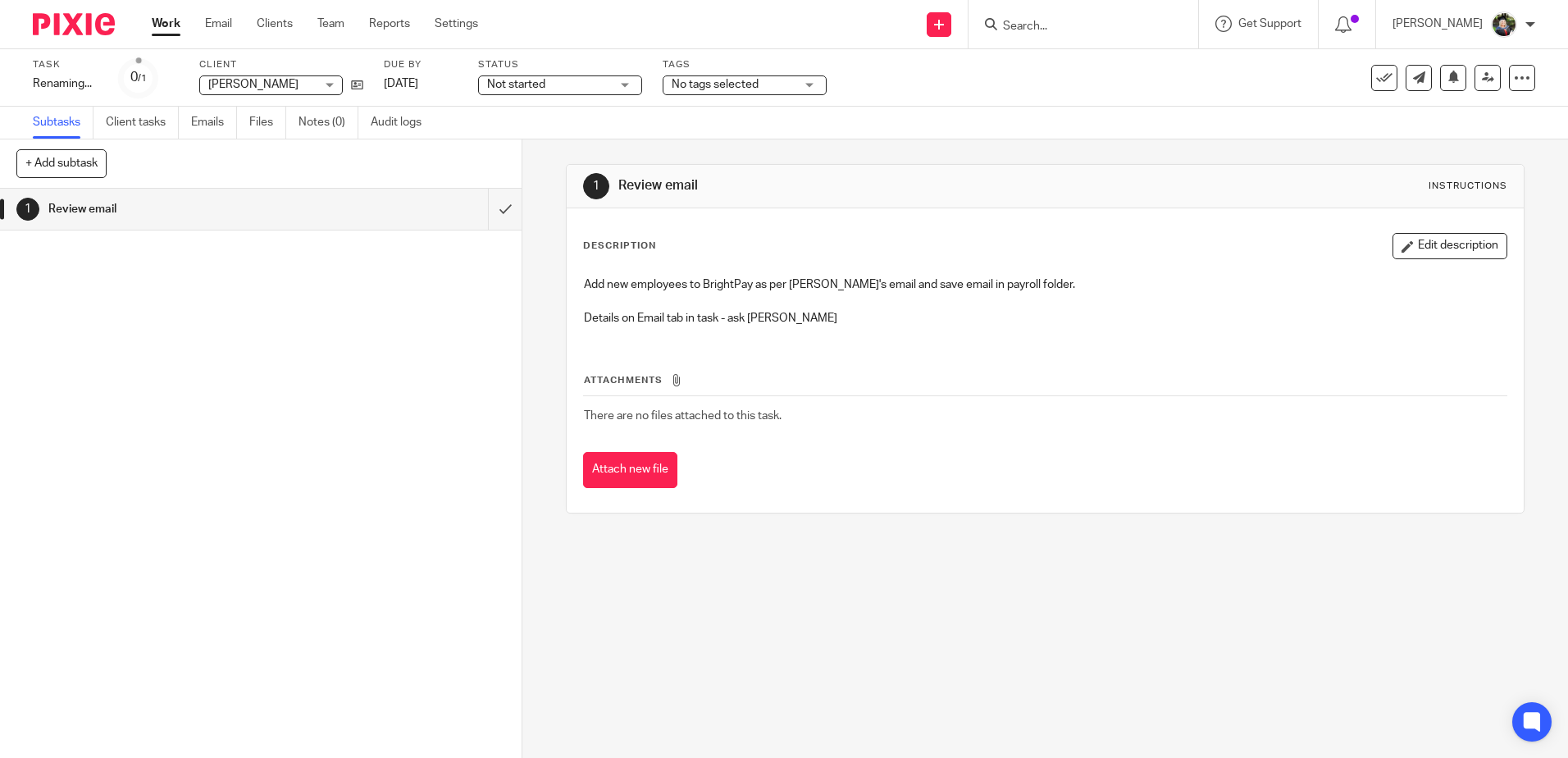
click at [237, 301] on div "1 Review email" at bounding box center [261, 473] width 522 height 569
click at [1475, 79] on link at bounding box center [1487, 78] width 26 height 26
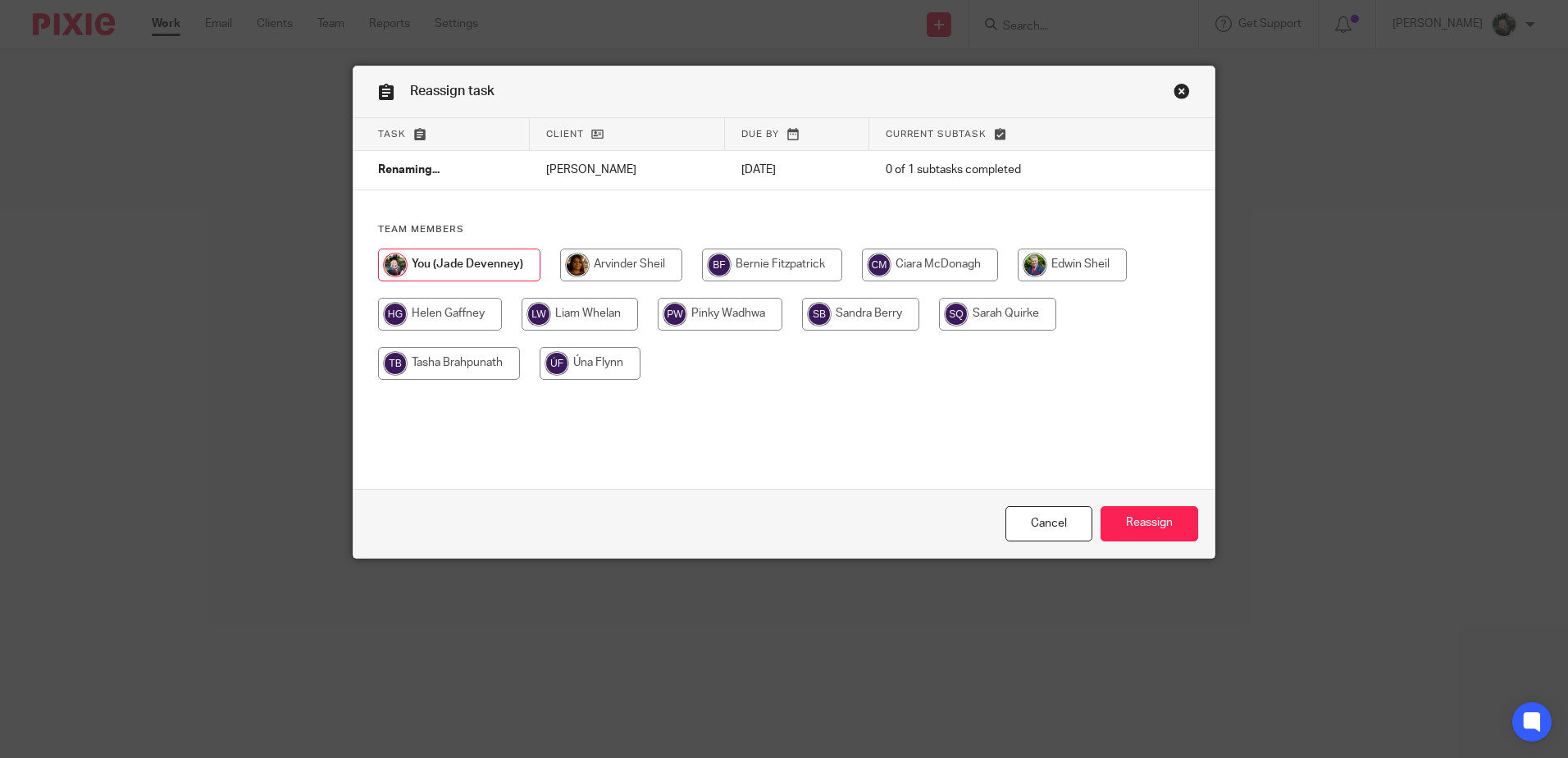
click at [722, 298] on input "radio" at bounding box center [720, 314] width 125 height 33
radio input "true"
click at [1131, 527] on input "Reassign" at bounding box center [1149, 523] width 97 height 35
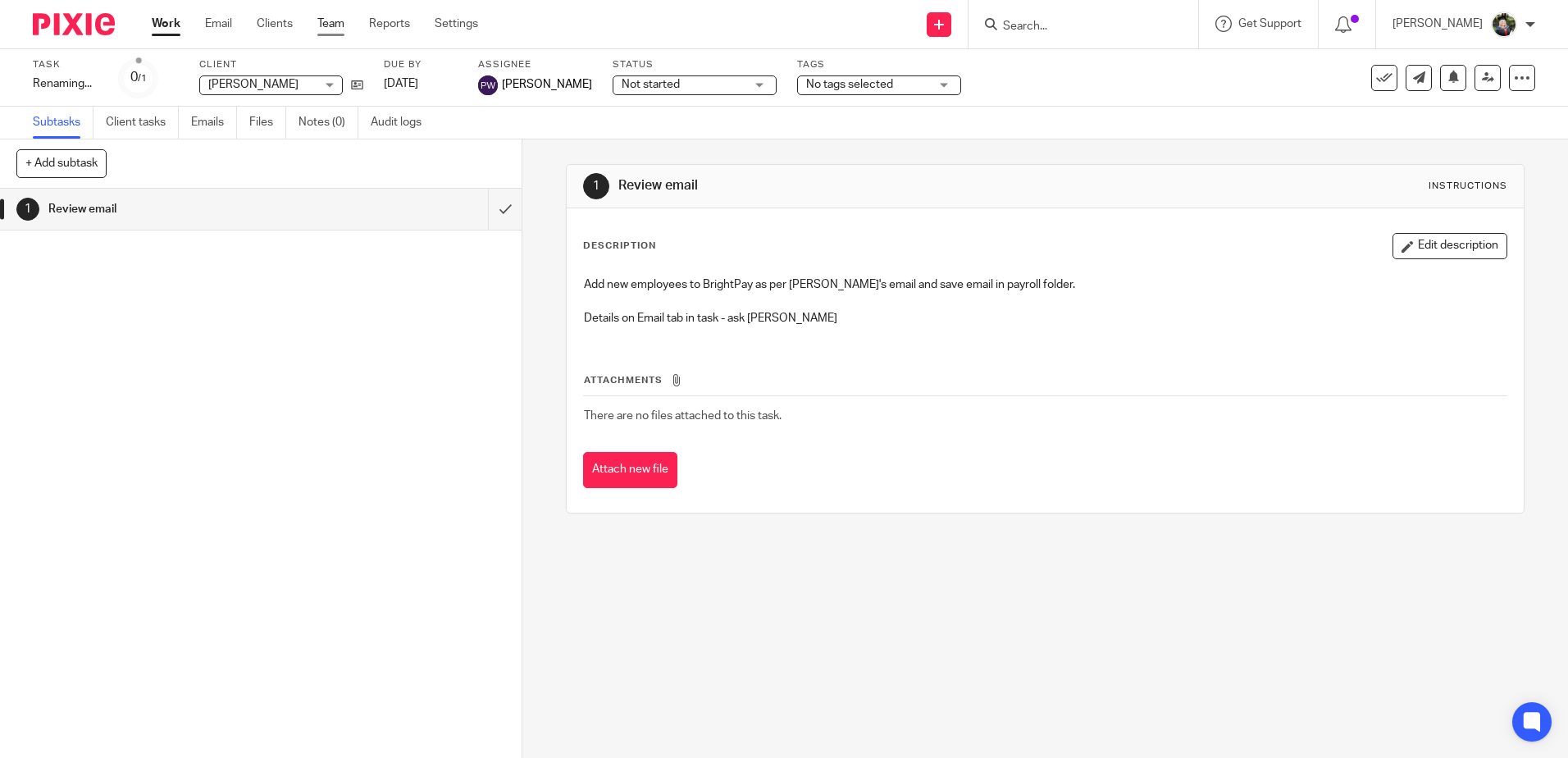
click at [321, 28] on link "Team" at bounding box center [331, 23] width 27 height 17
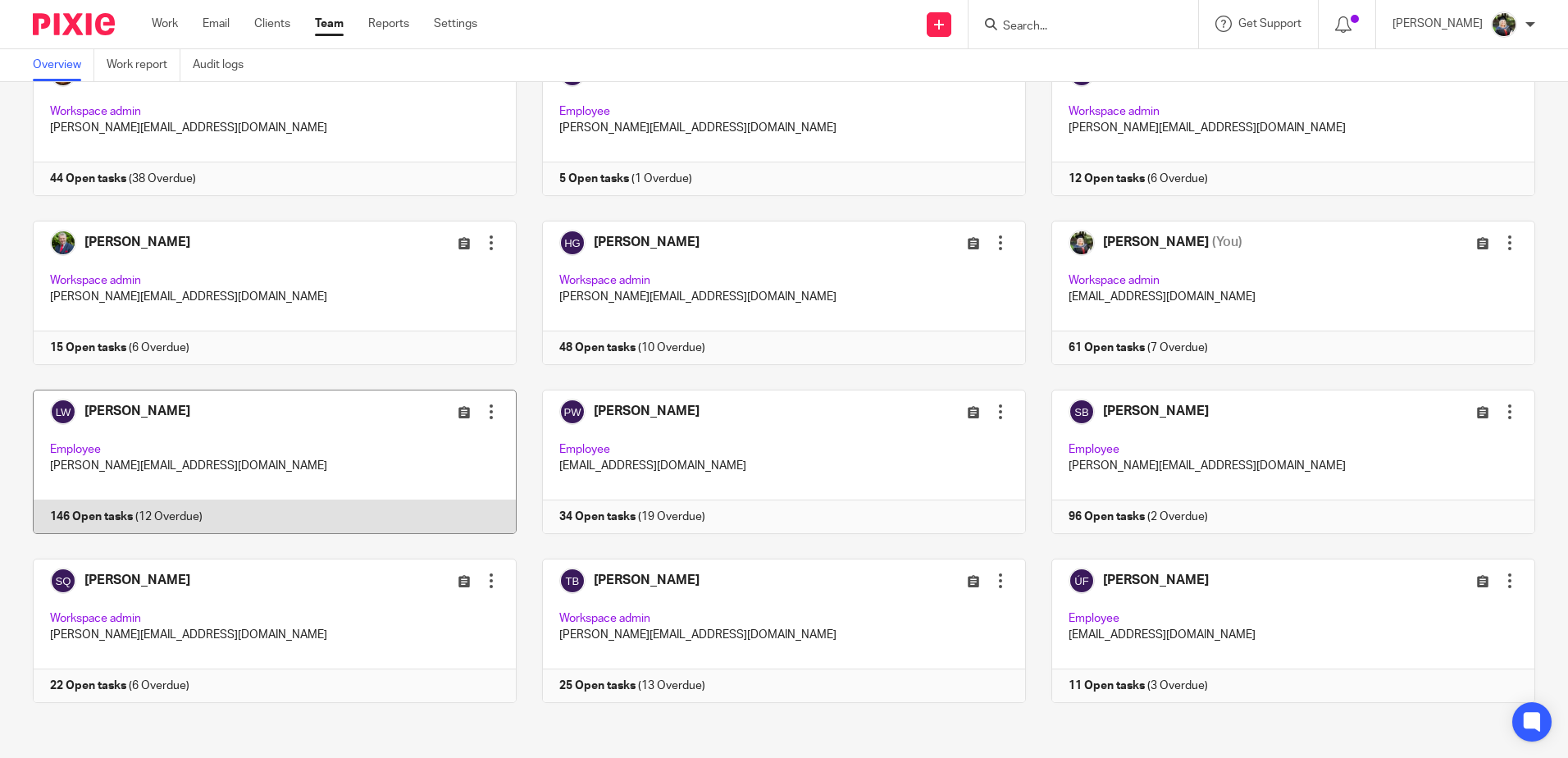
scroll to position [127, 0]
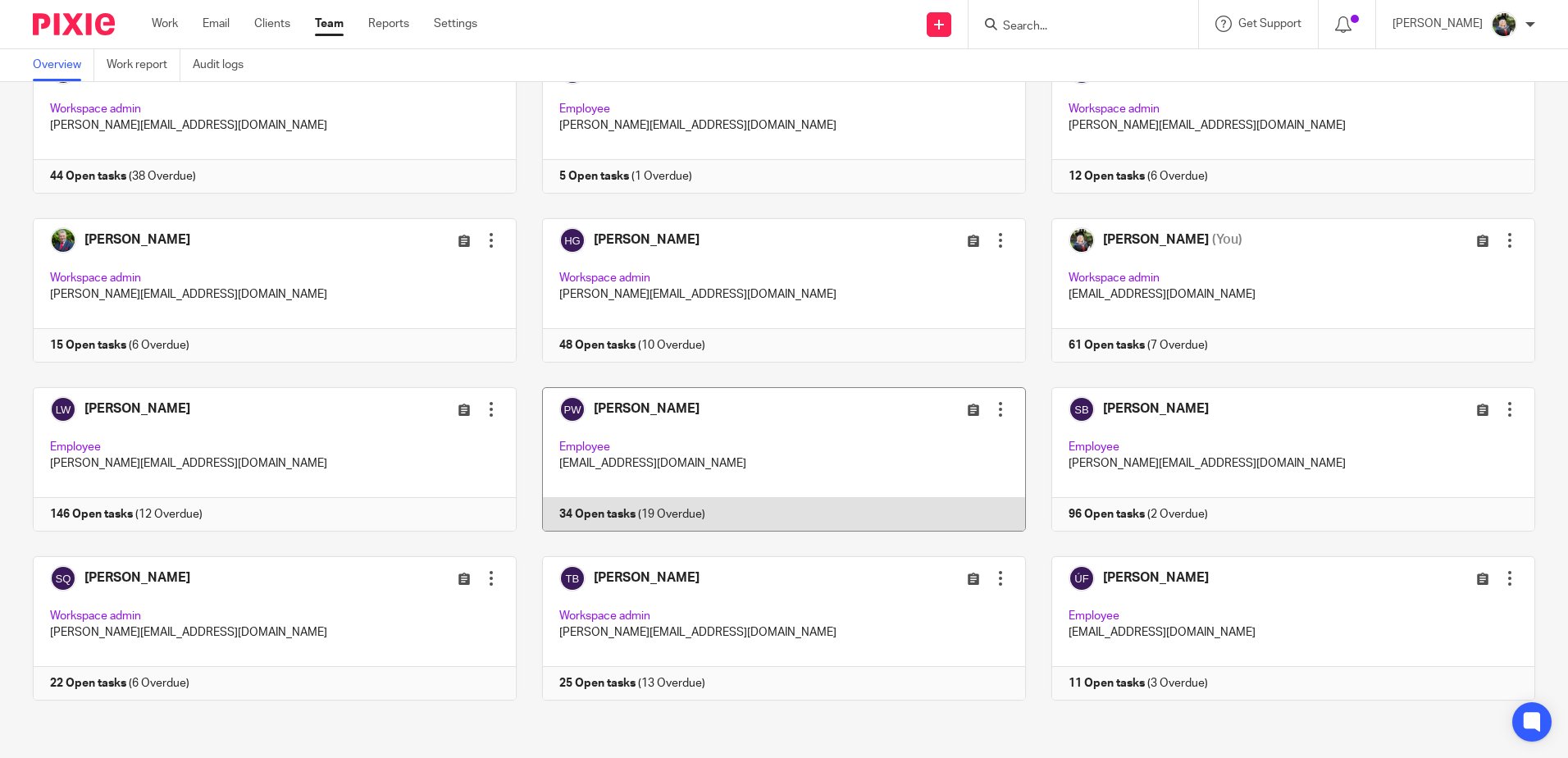
click at [779, 463] on link at bounding box center [771, 459] width 509 height 144
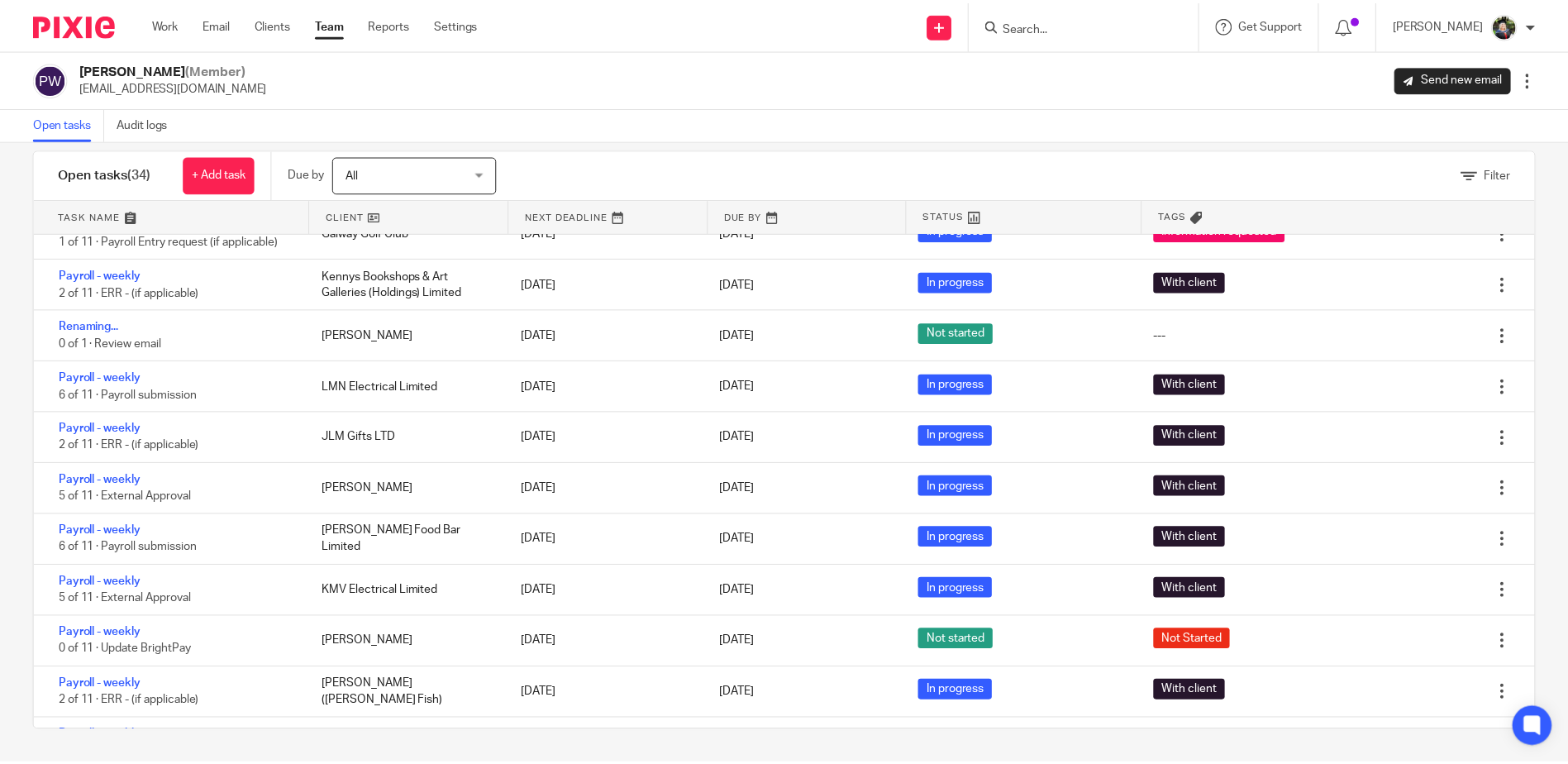
scroll to position [1258, 0]
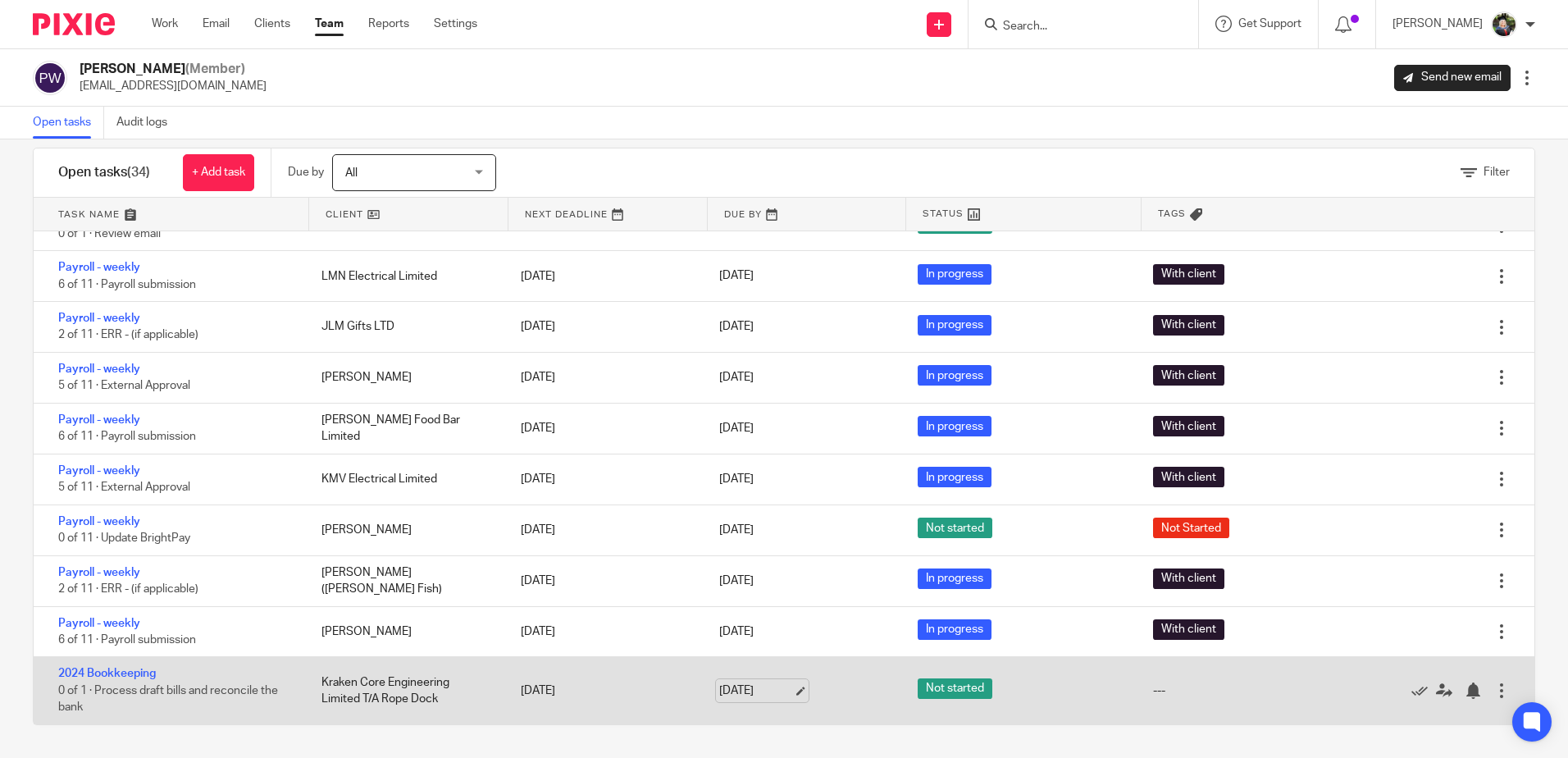
click at [737, 692] on link "5 Sep 2025" at bounding box center [756, 691] width 74 height 18
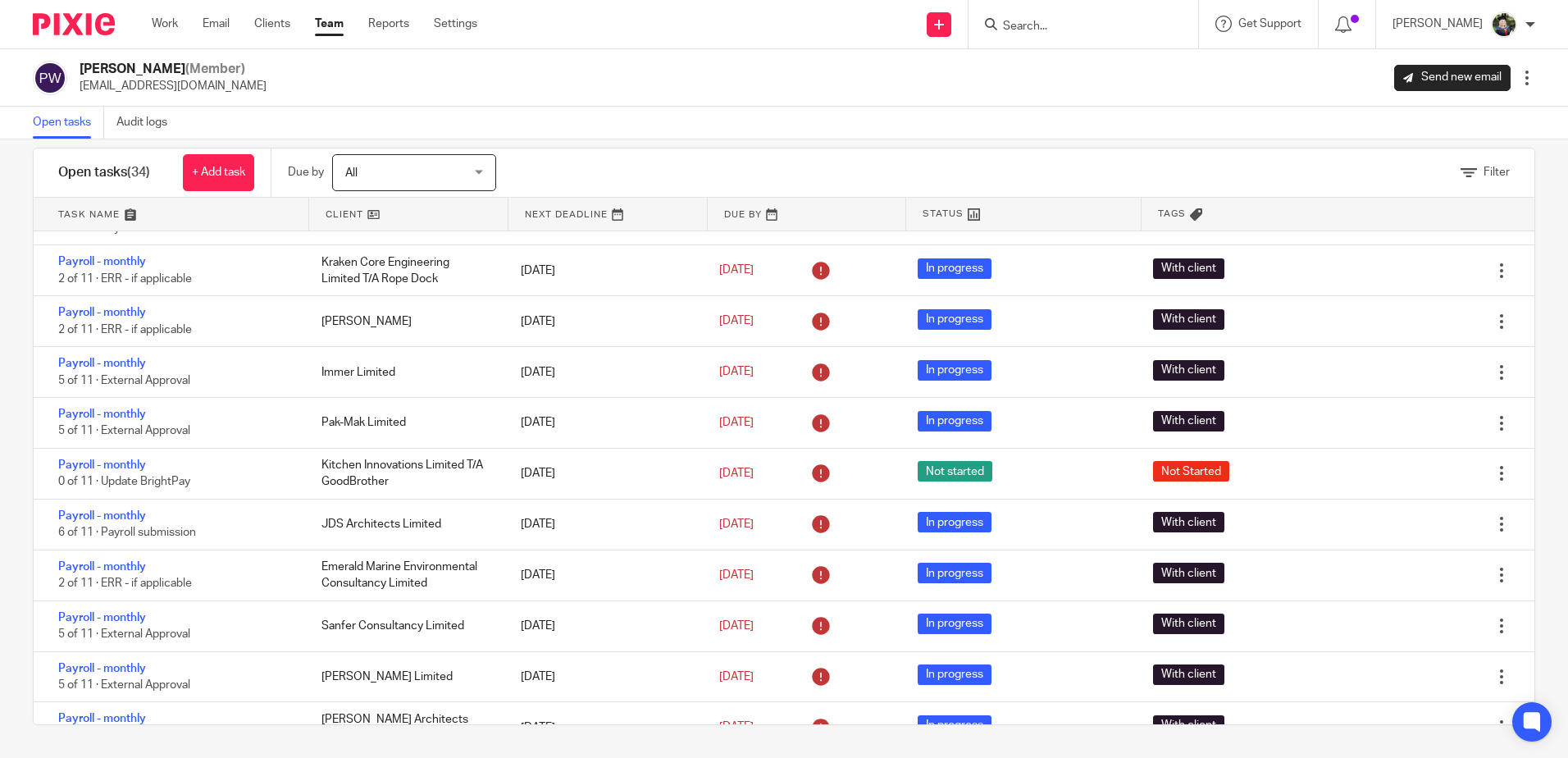
scroll to position [246, 0]
